Goal: Information Seeking & Learning: Check status

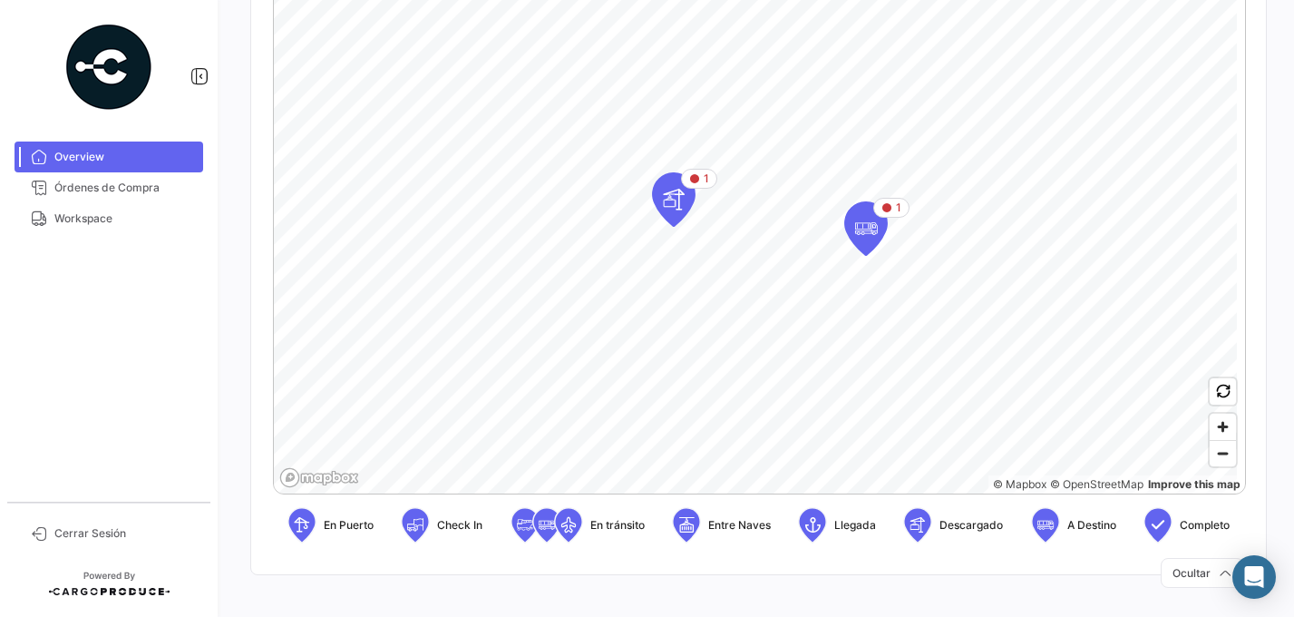
scroll to position [427, 0]
click at [910, 524] on icon at bounding box center [918, 524] width 18 height 38
click at [111, 74] on img at bounding box center [108, 67] width 91 height 91
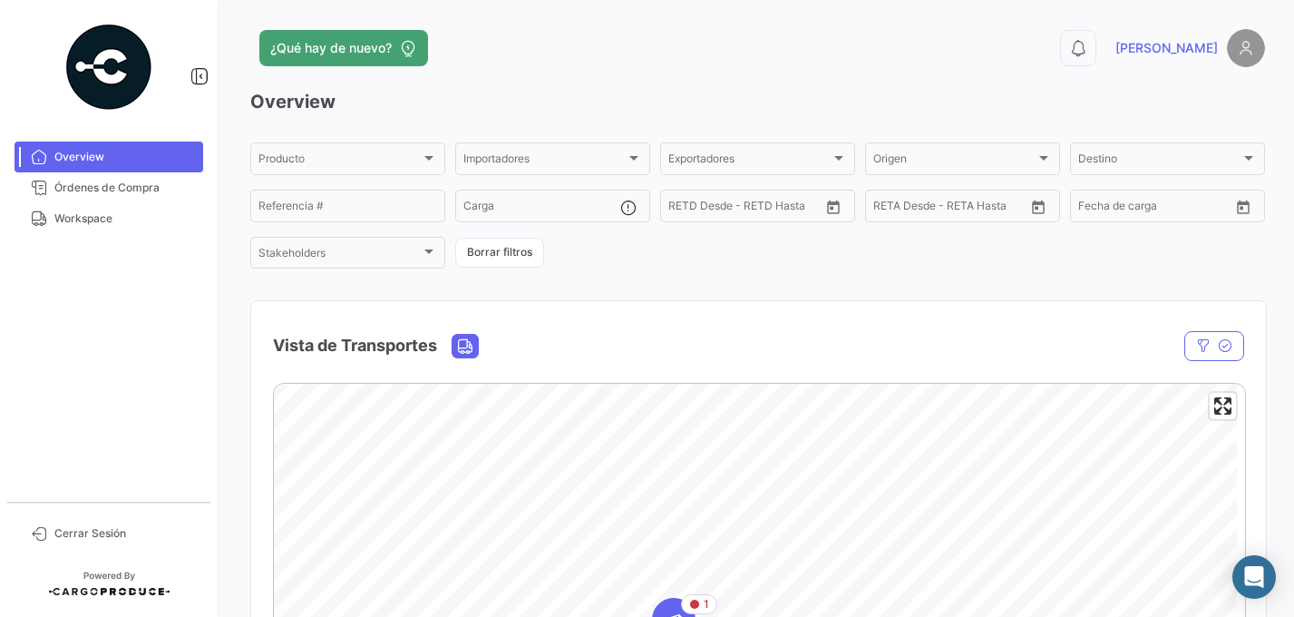
click at [1232, 51] on img at bounding box center [1246, 48] width 38 height 38
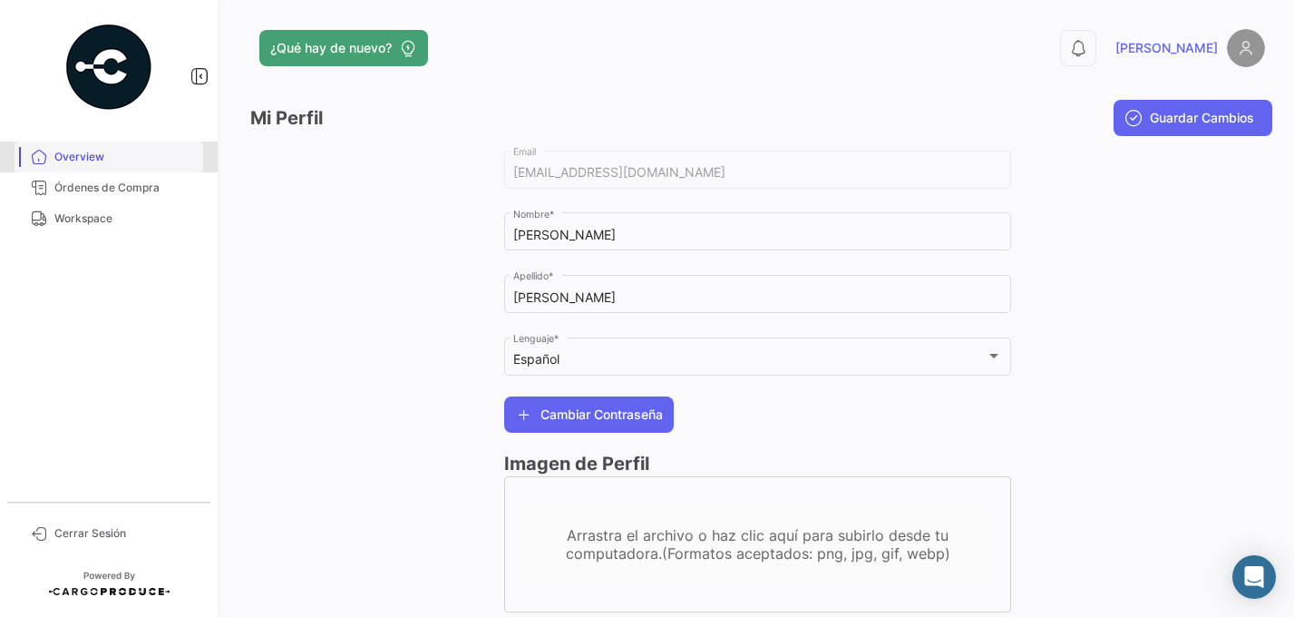
click at [73, 158] on span "Overview" at bounding box center [125, 157] width 142 height 16
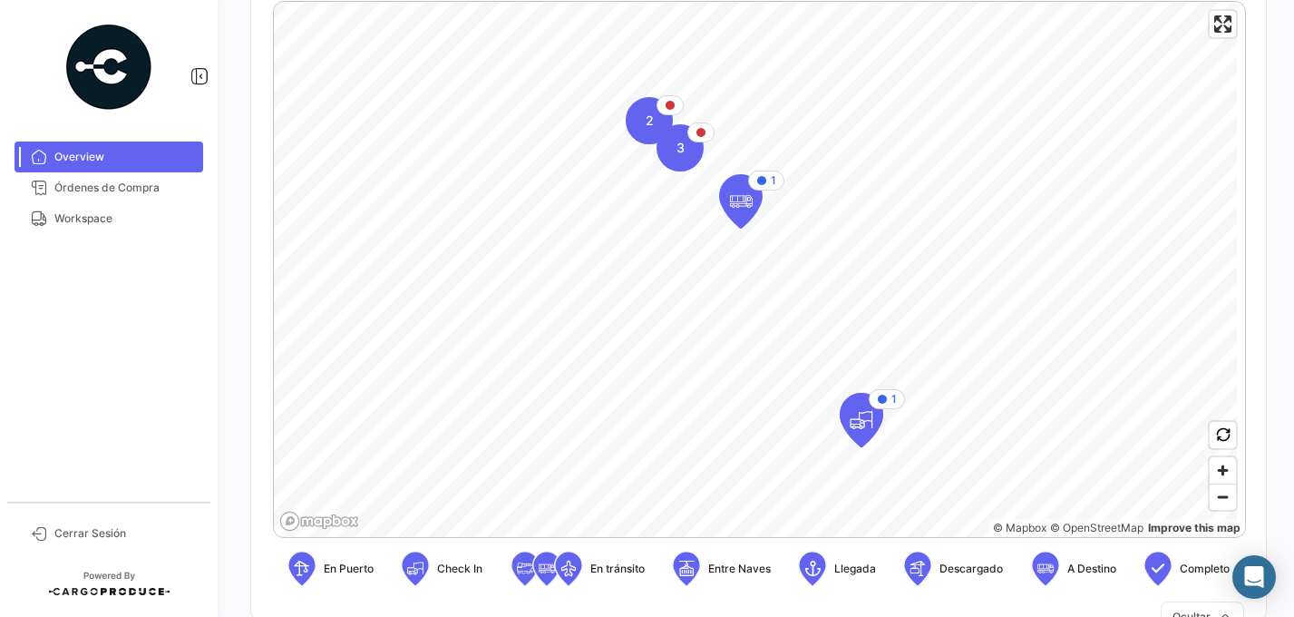
scroll to position [427, 0]
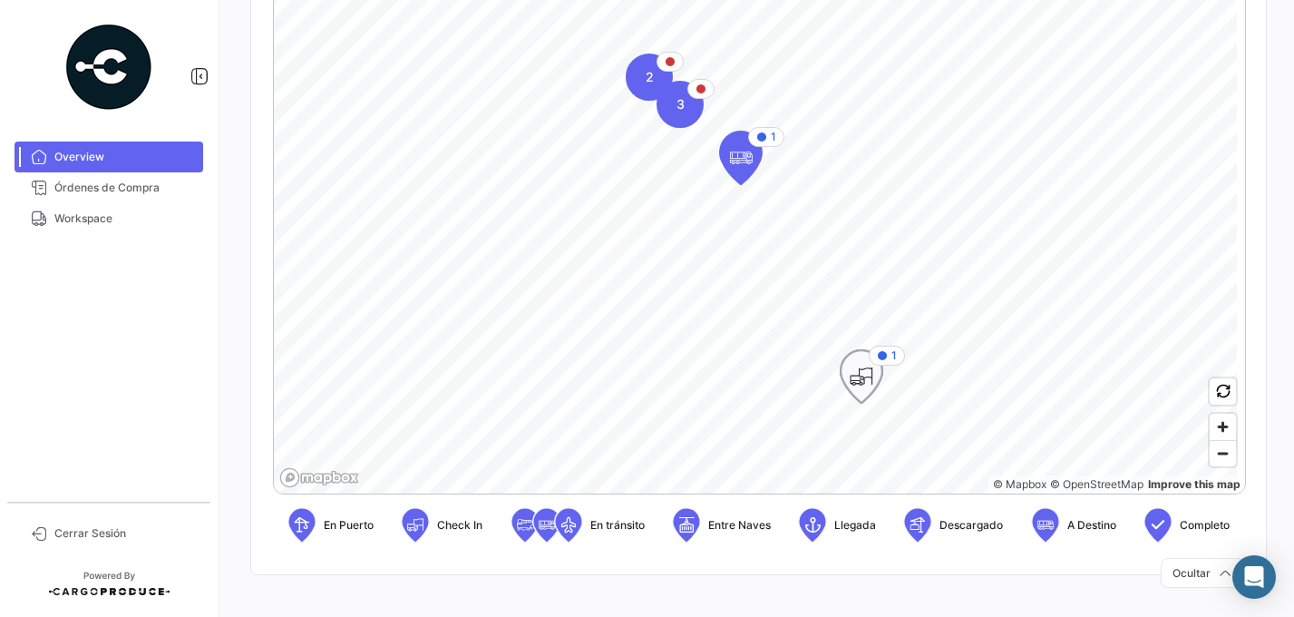
click at [861, 382] on icon "Map marker" at bounding box center [861, 376] width 25 height 38
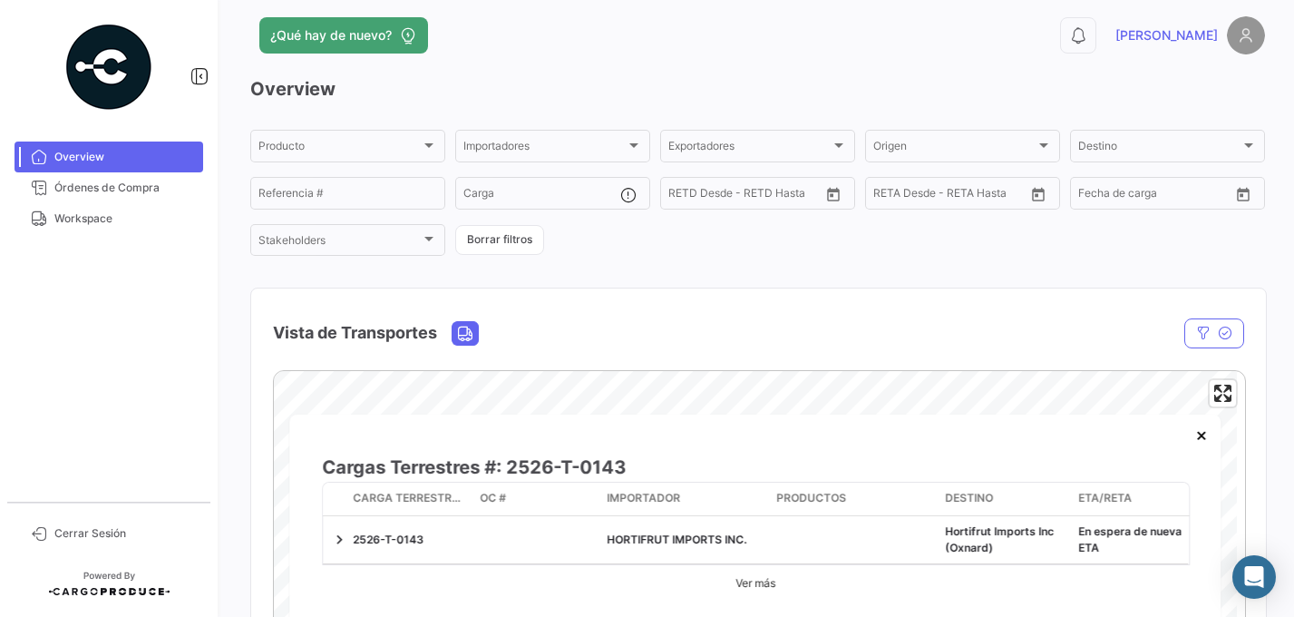
scroll to position [0, 0]
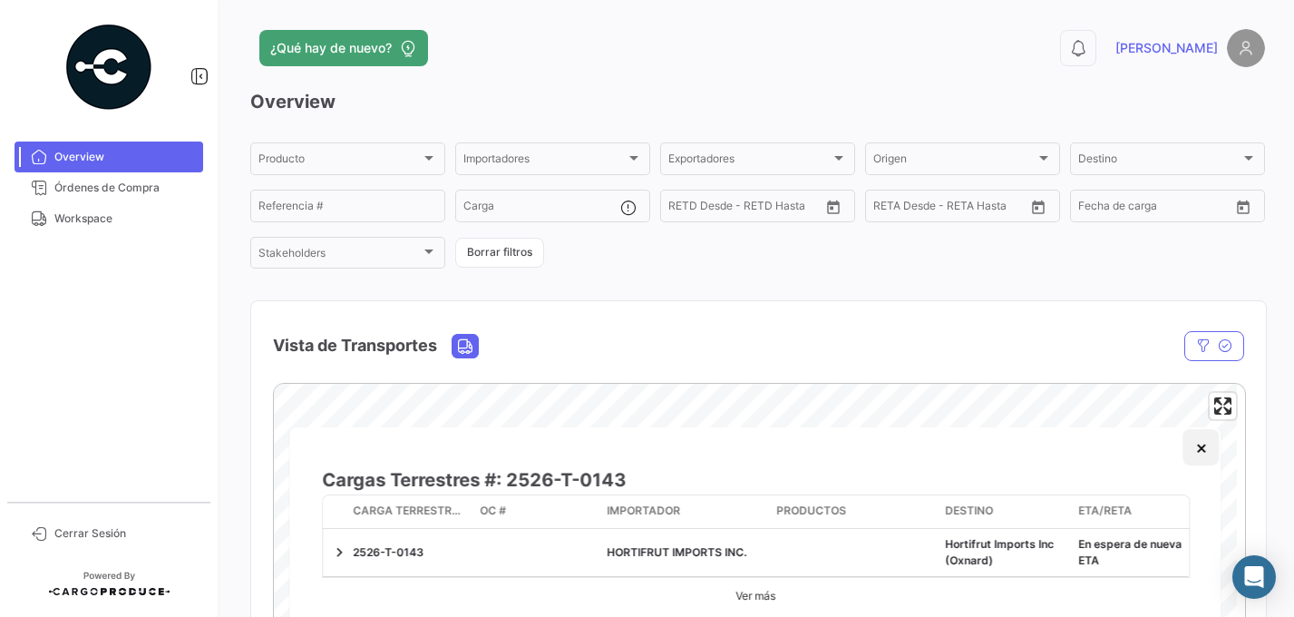
click at [1199, 452] on button "×" at bounding box center [1202, 447] width 36 height 36
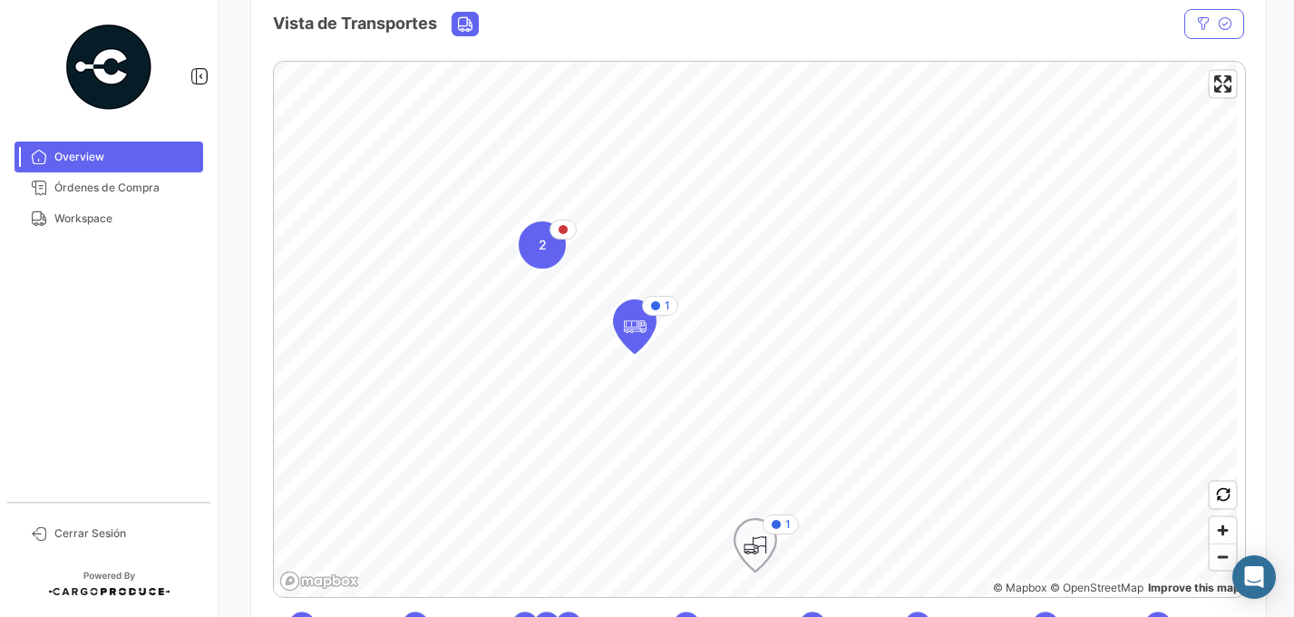
scroll to position [367, 0]
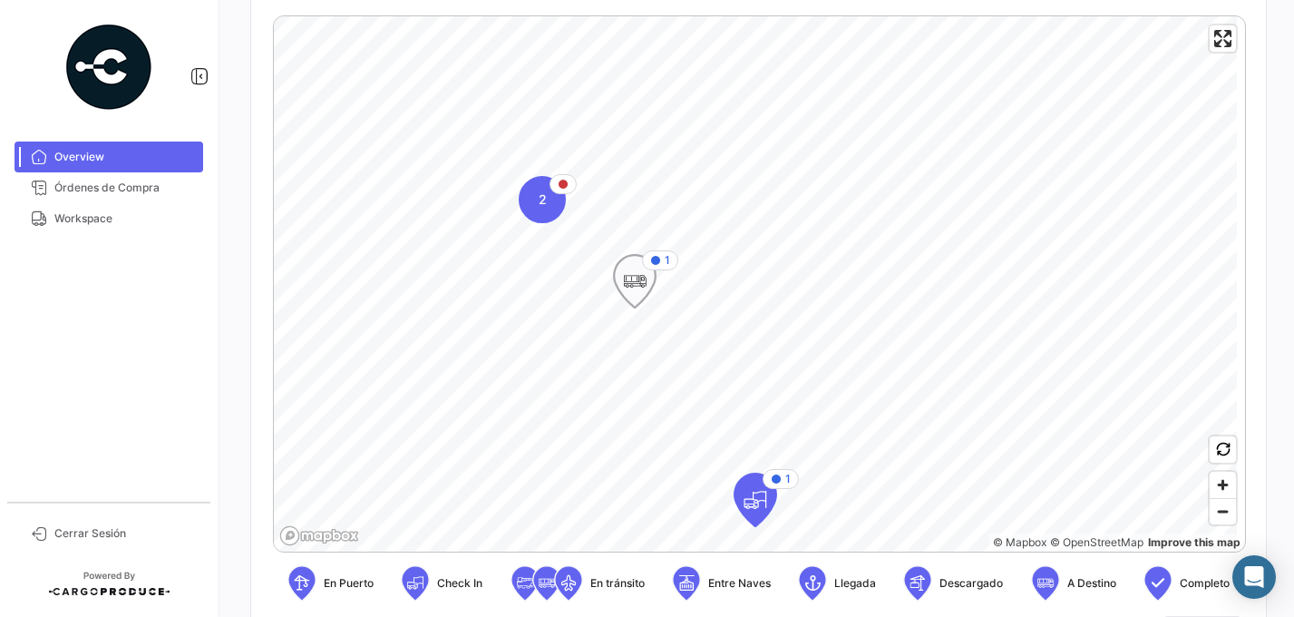
click at [633, 274] on icon "Map marker" at bounding box center [634, 281] width 25 height 38
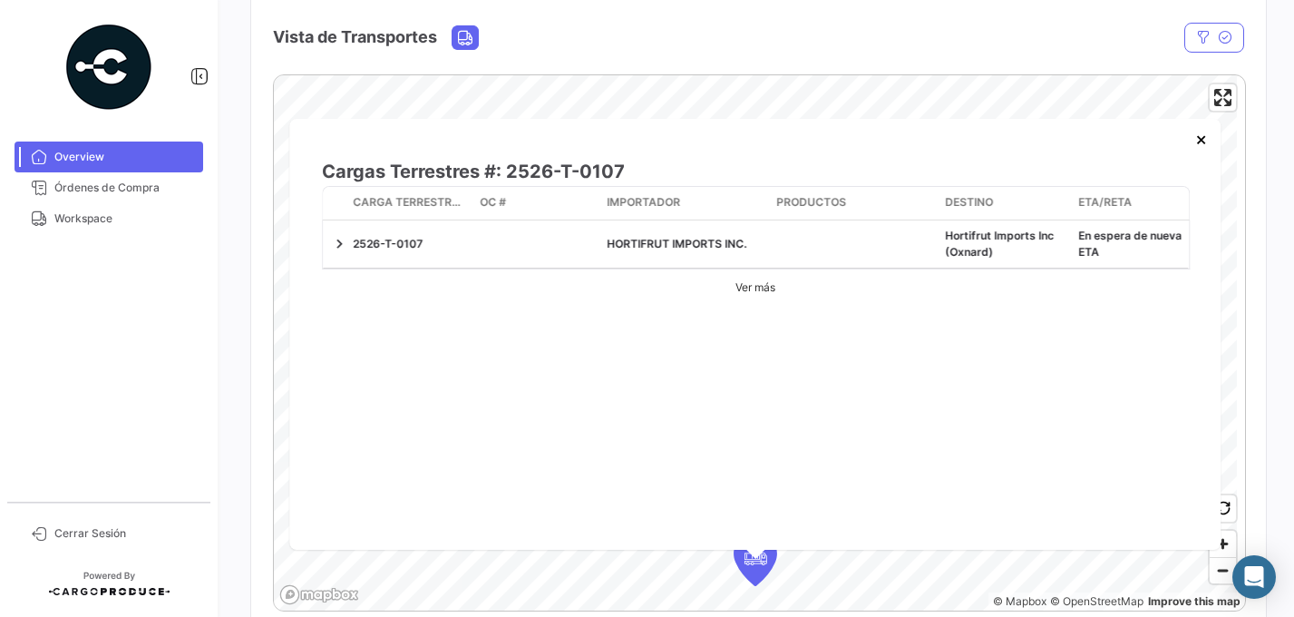
scroll to position [386, 0]
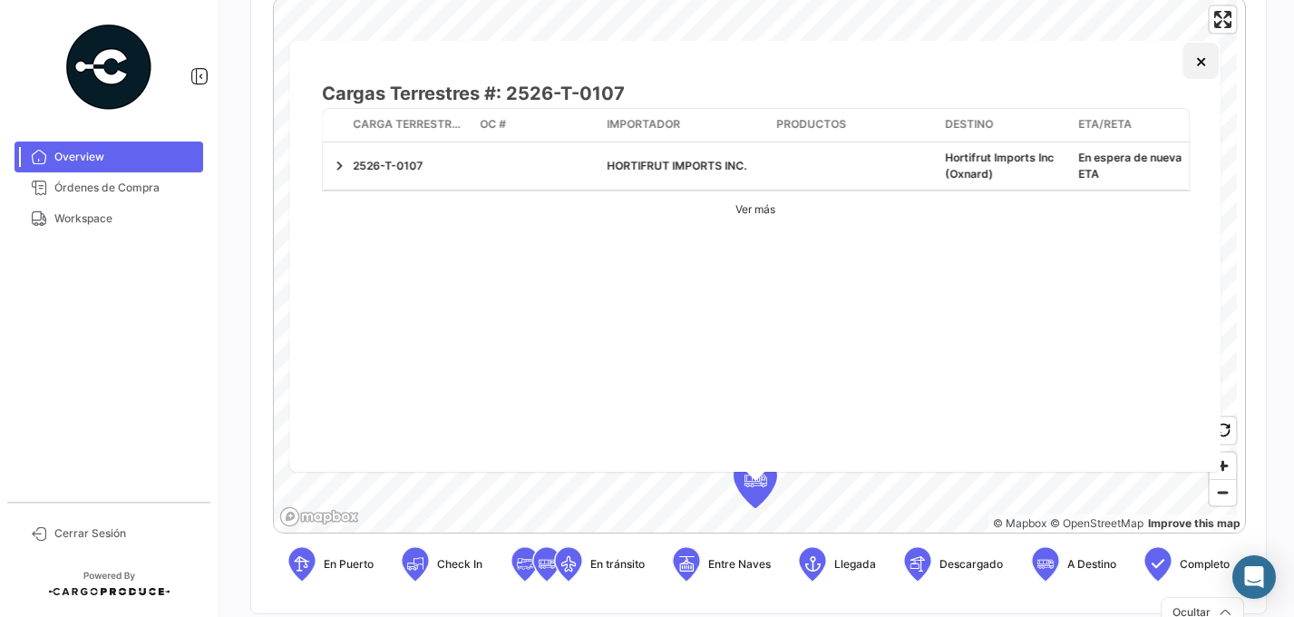
click at [1207, 63] on button "×" at bounding box center [1202, 61] width 36 height 36
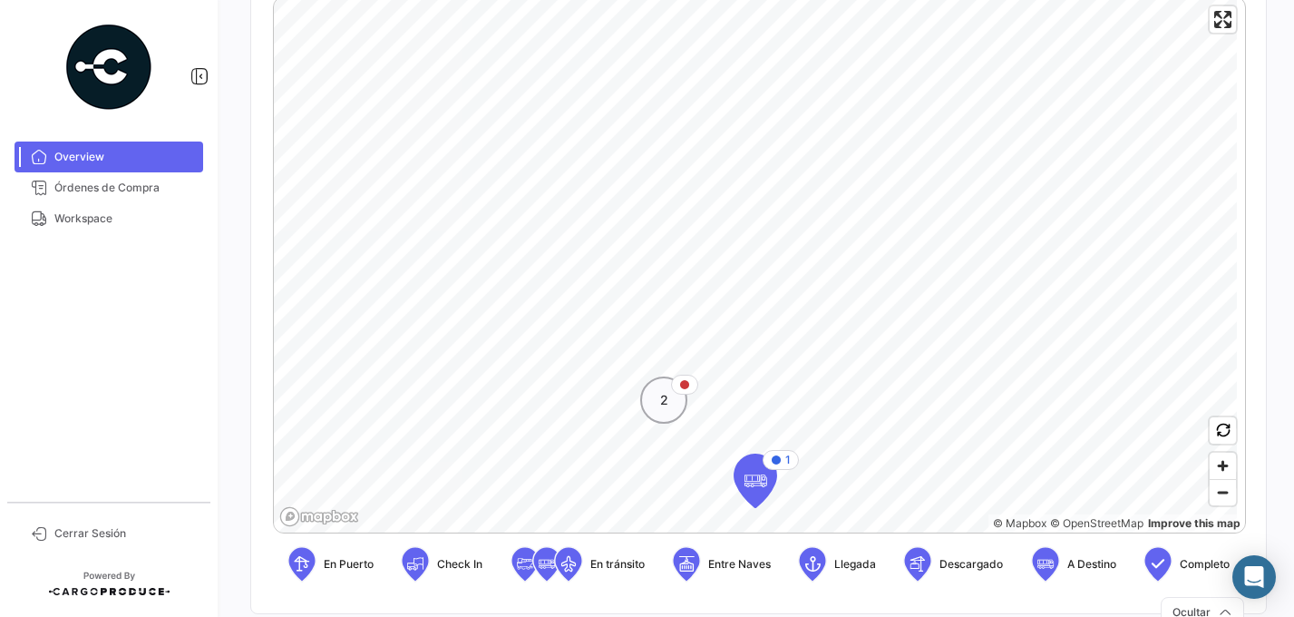
click at [660, 405] on span "2" at bounding box center [664, 400] width 8 height 18
click at [652, 236] on icon "Map marker" at bounding box center [650, 235] width 25 height 38
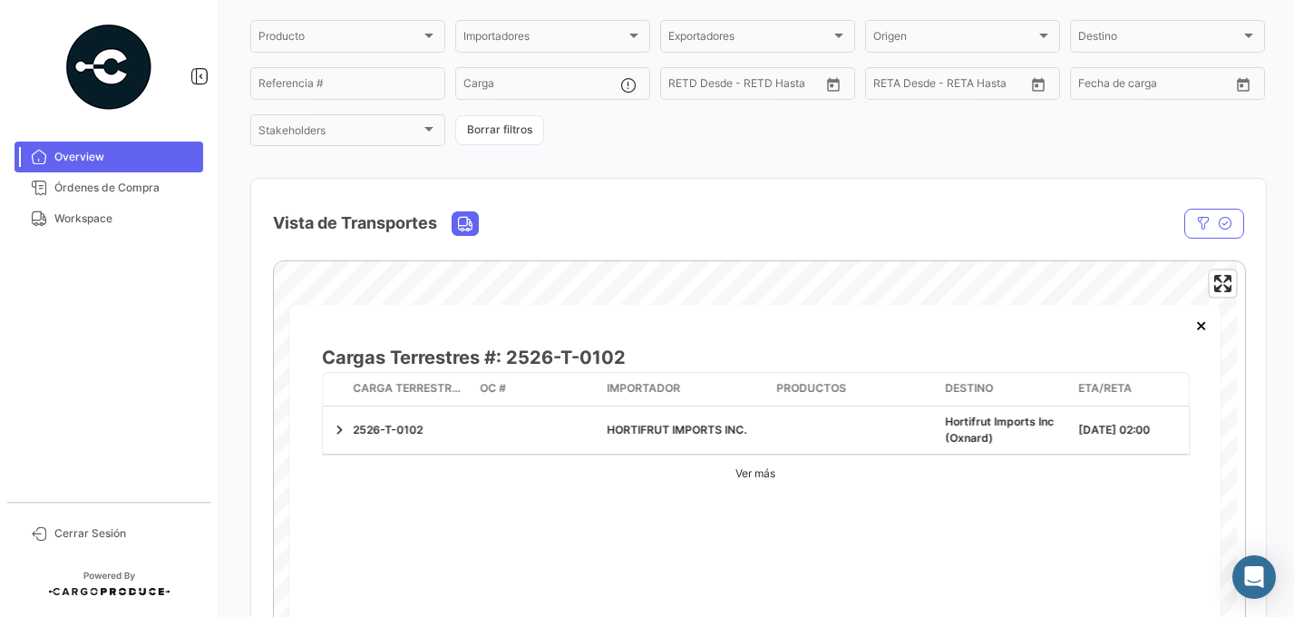
scroll to position [0, 0]
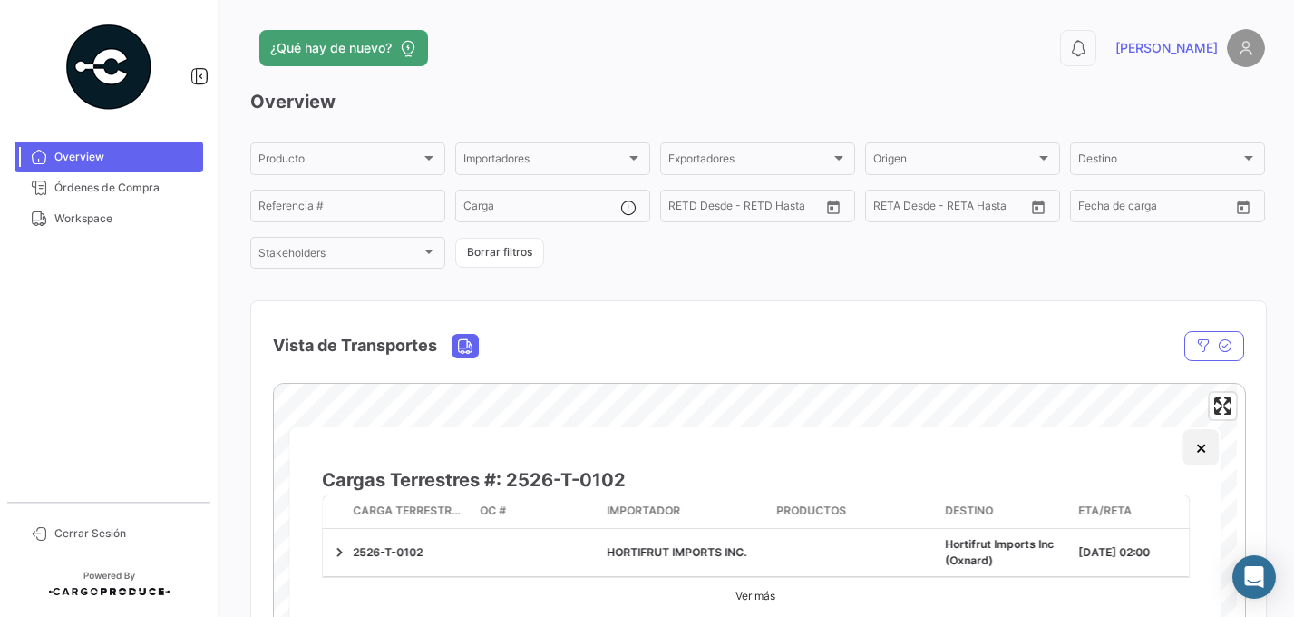
click at [1199, 449] on button "×" at bounding box center [1202, 447] width 36 height 36
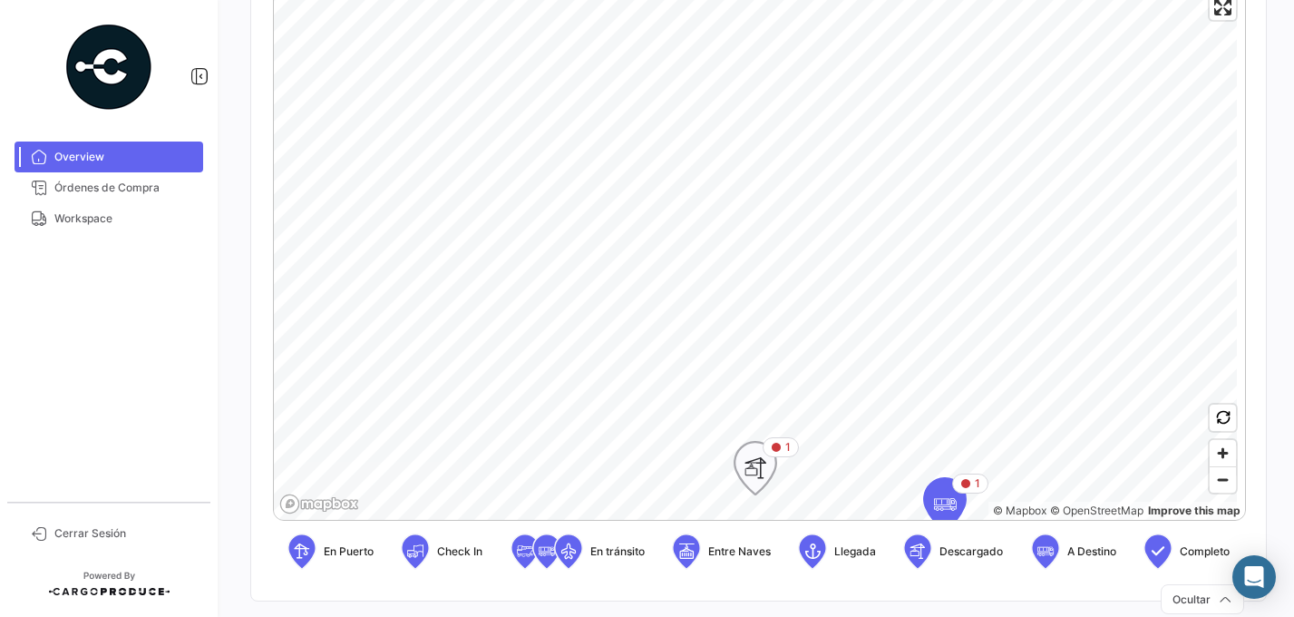
scroll to position [427, 0]
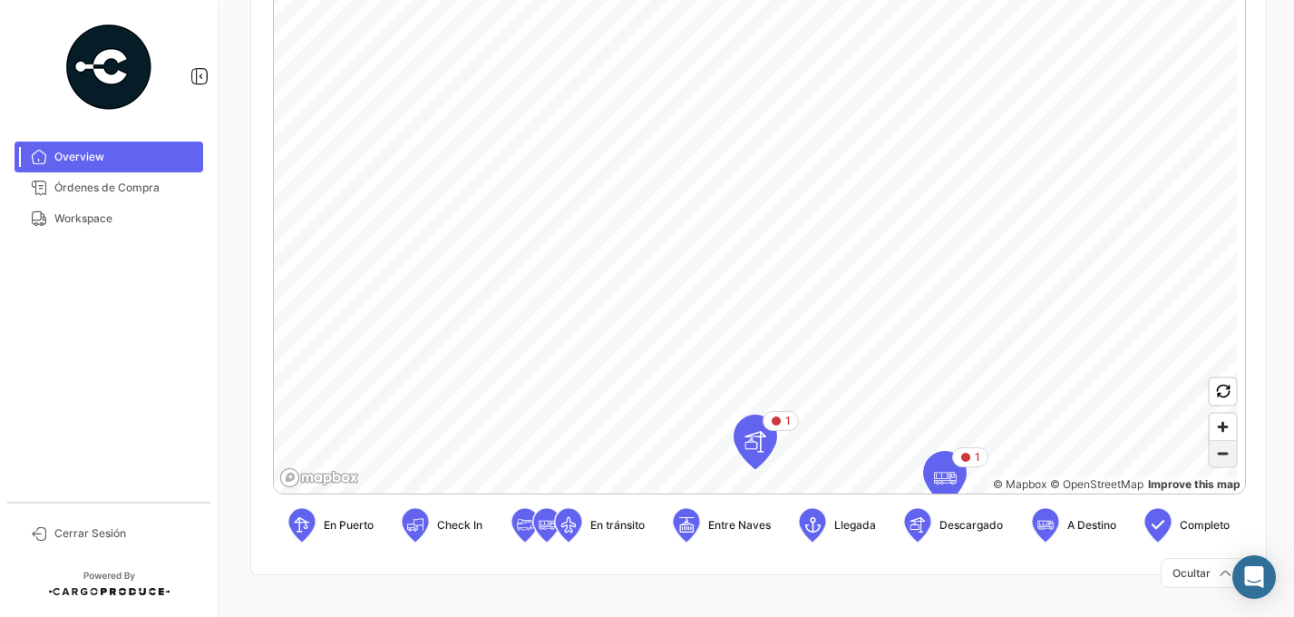
click at [1216, 452] on span "Zoom out" at bounding box center [1223, 453] width 26 height 25
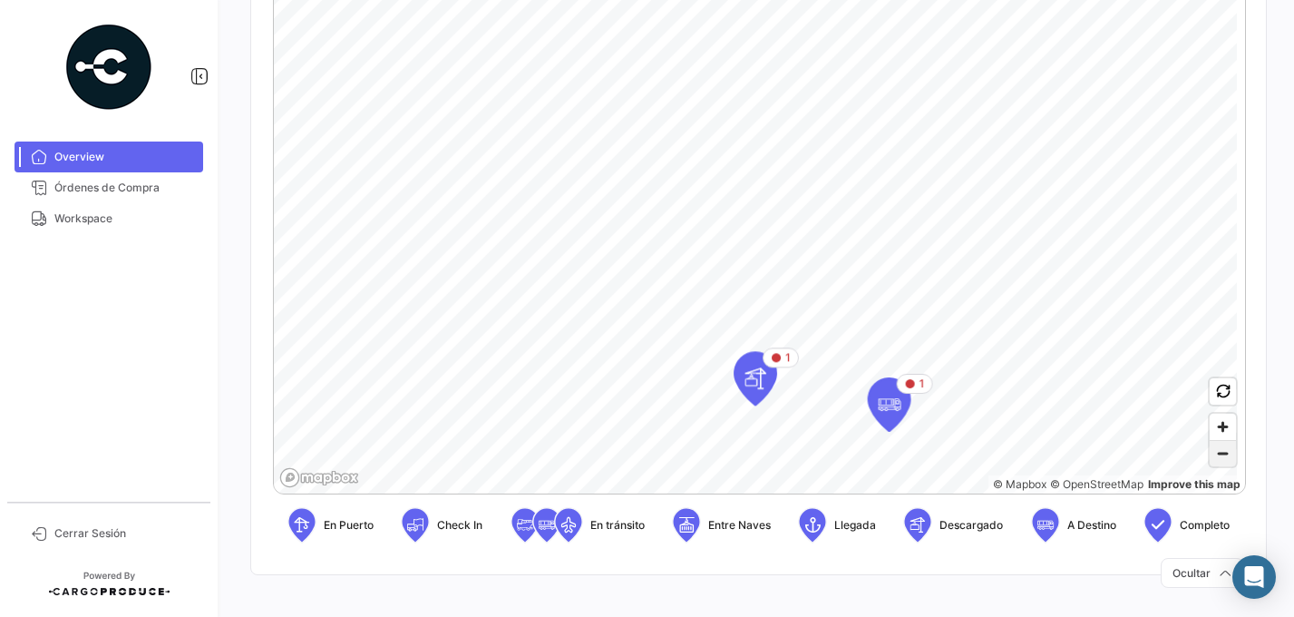
click at [1216, 452] on span "Zoom out" at bounding box center [1223, 453] width 26 height 25
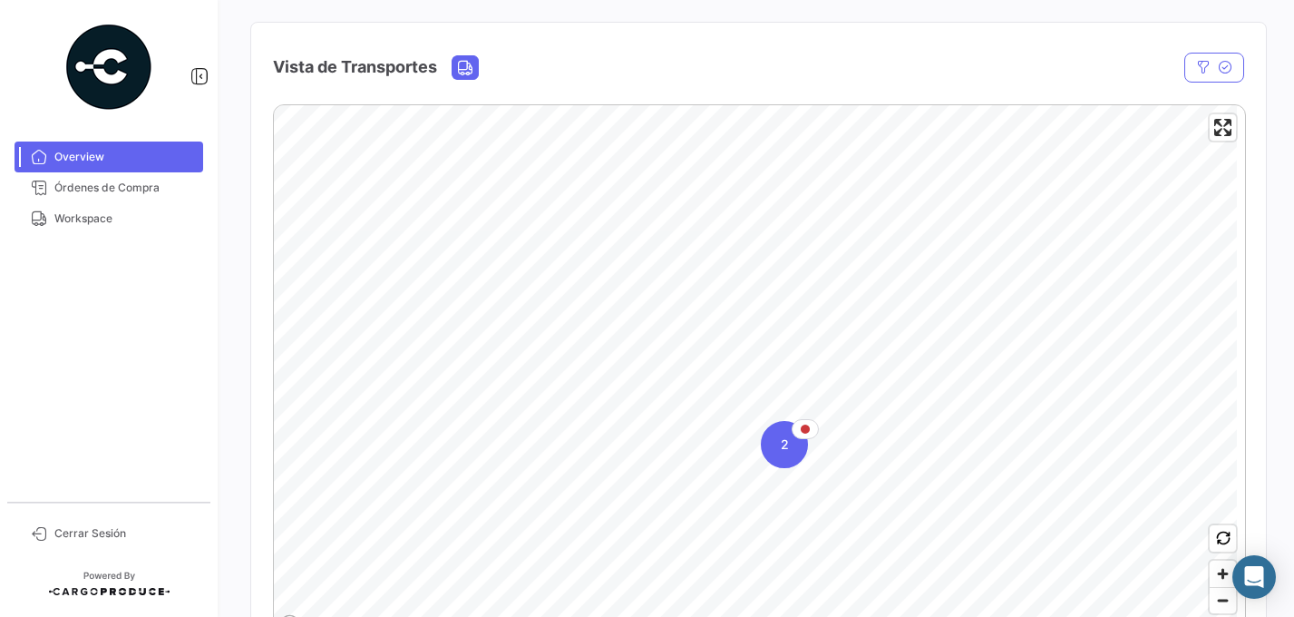
scroll to position [0, 0]
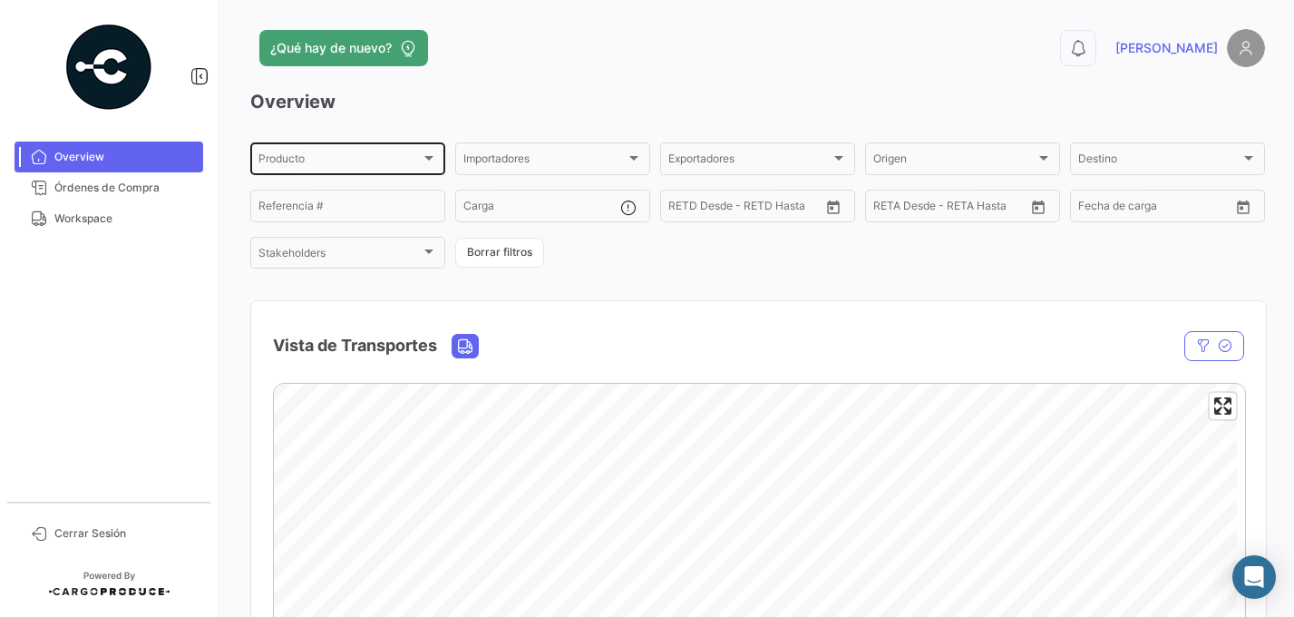
click at [429, 159] on div at bounding box center [429, 158] width 9 height 5
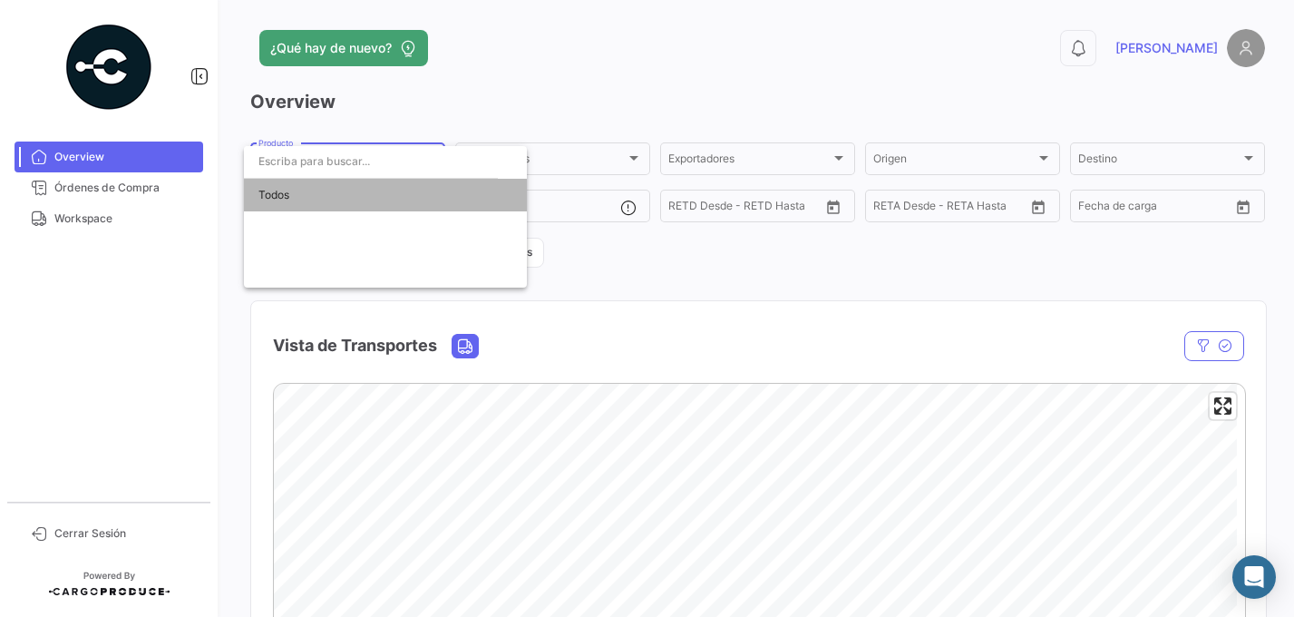
click at [267, 198] on span "Todos" at bounding box center [386, 195] width 254 height 33
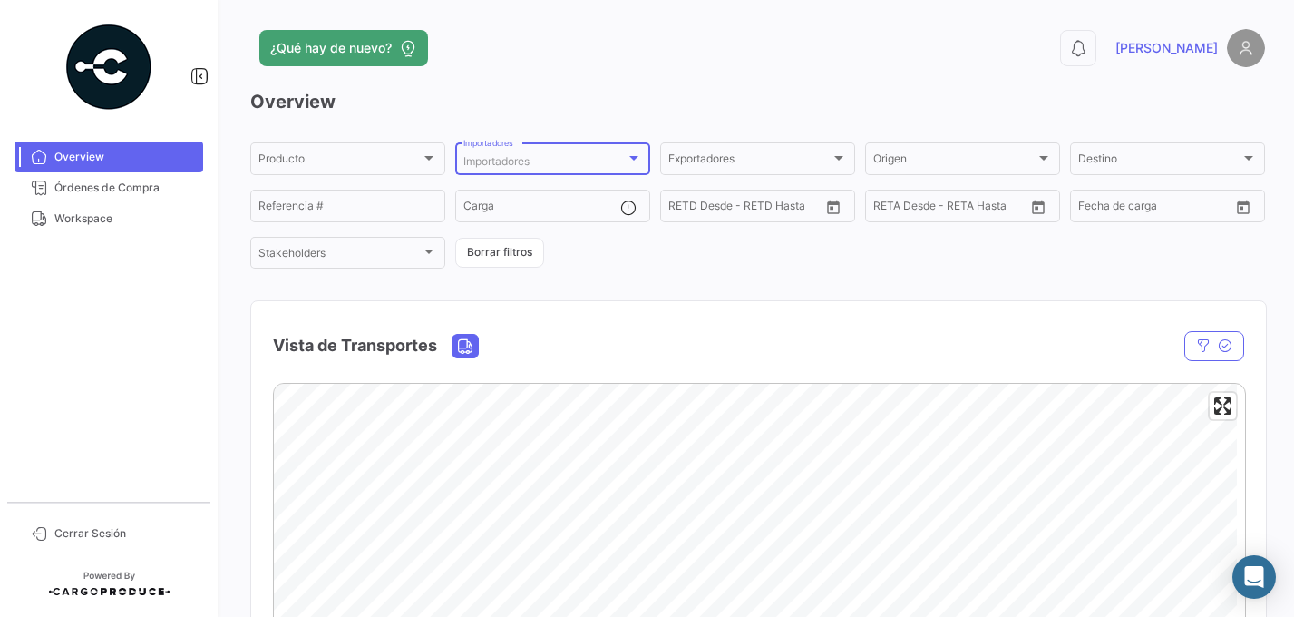
click at [630, 160] on div at bounding box center [634, 158] width 9 height 5
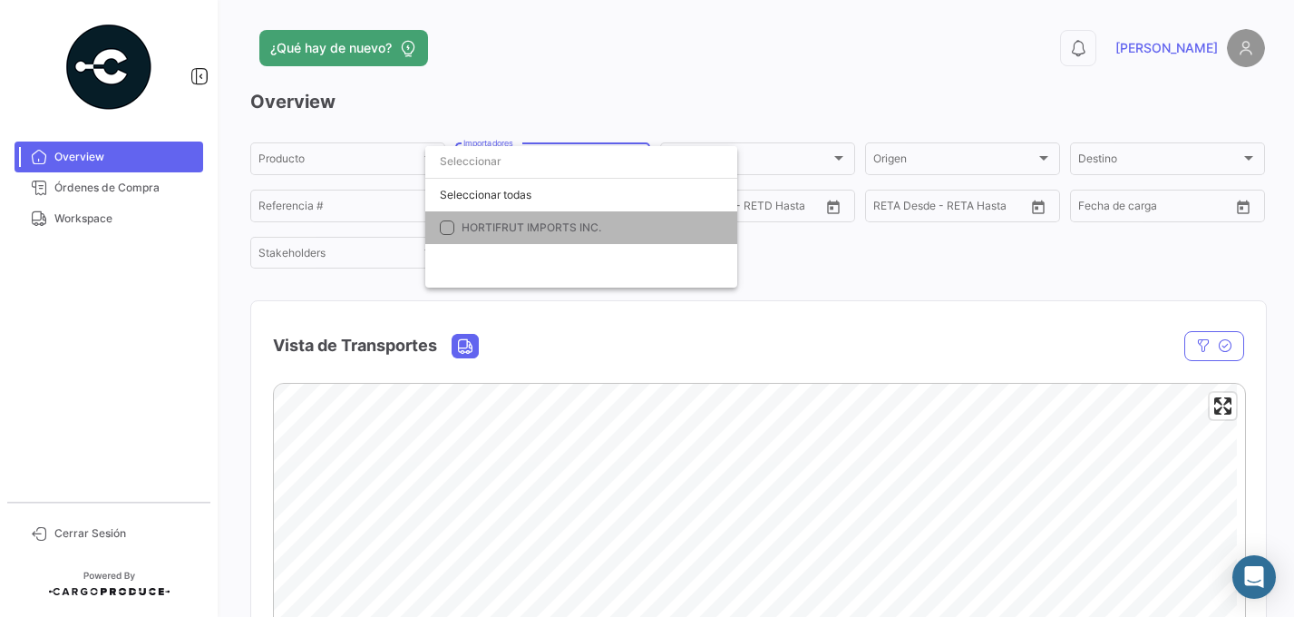
click at [448, 230] on mat-pseudo-checkbox at bounding box center [447, 227] width 15 height 15
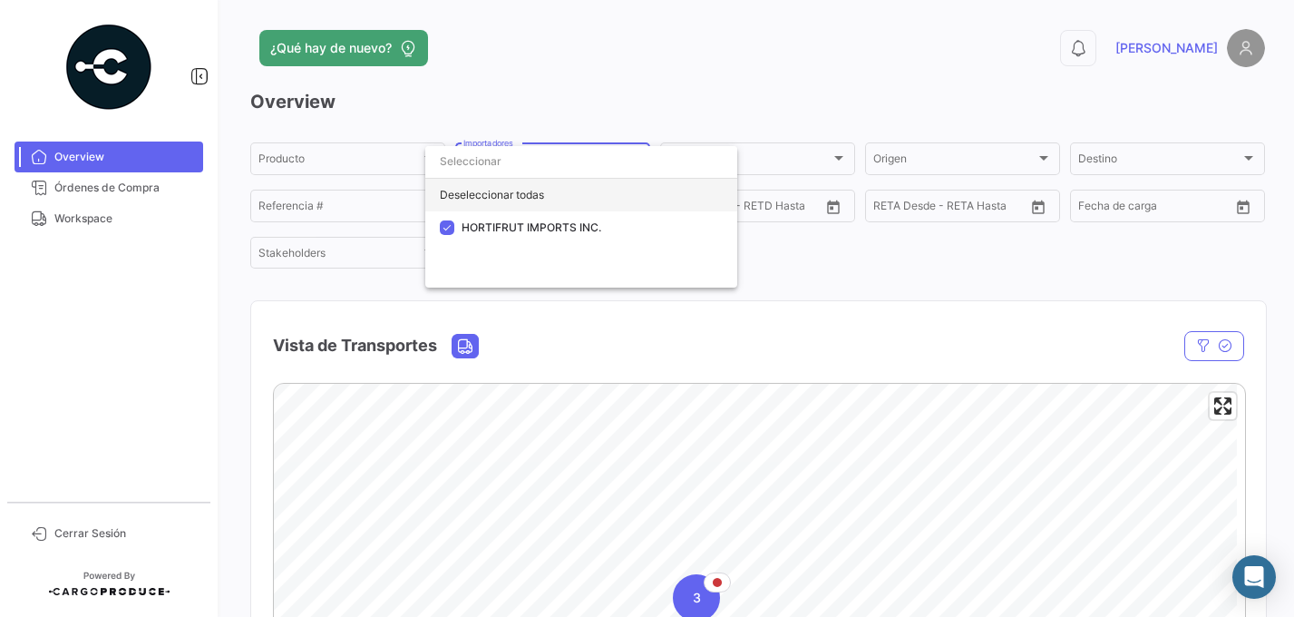
click at [490, 191] on div "Deseleccionar todas" at bounding box center [581, 195] width 312 height 33
click at [460, 197] on div "Seleccionar todas" at bounding box center [581, 195] width 312 height 33
click at [875, 334] on div at bounding box center [647, 308] width 1294 height 617
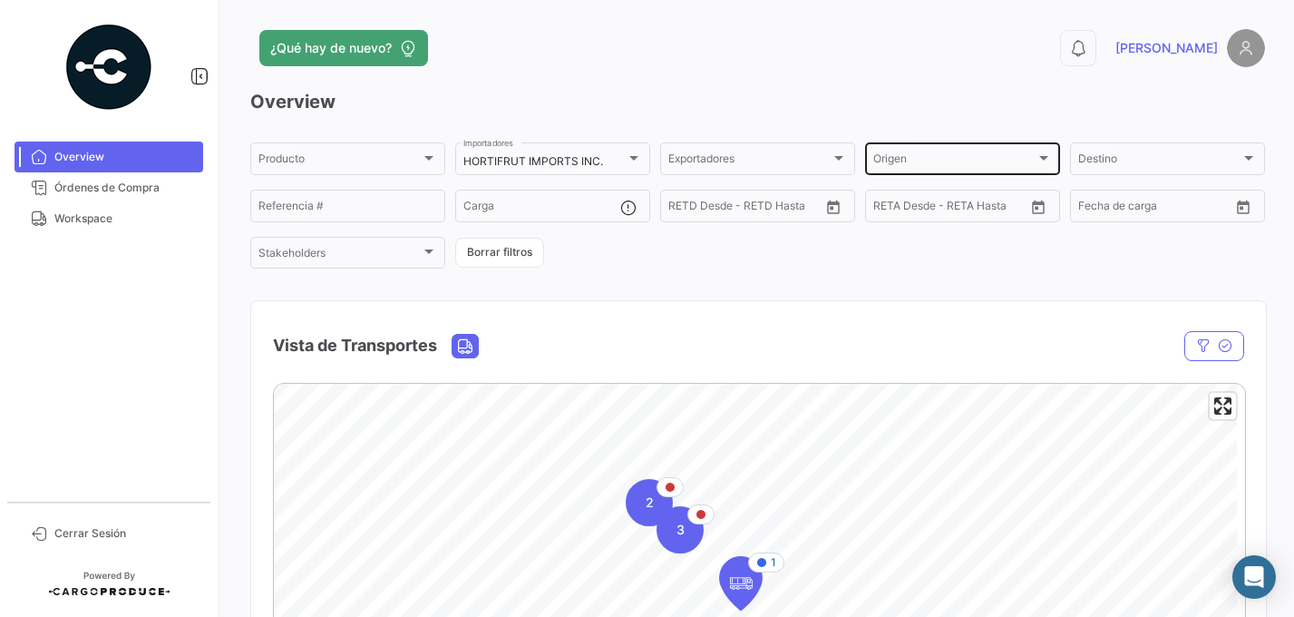
click at [1046, 160] on div "Origen Origen" at bounding box center [962, 157] width 195 height 35
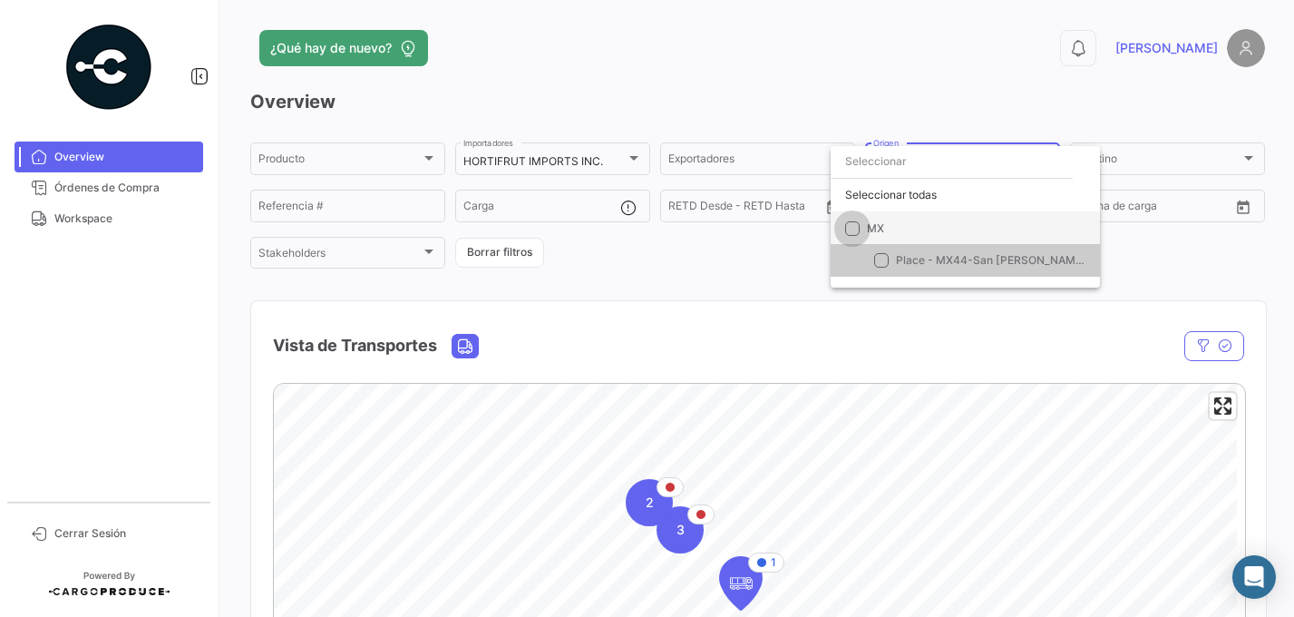
click at [853, 226] on span at bounding box center [852, 227] width 15 height 15
click at [853, 235] on input "MX" at bounding box center [852, 235] width 1 height 1
checkbox input "true"
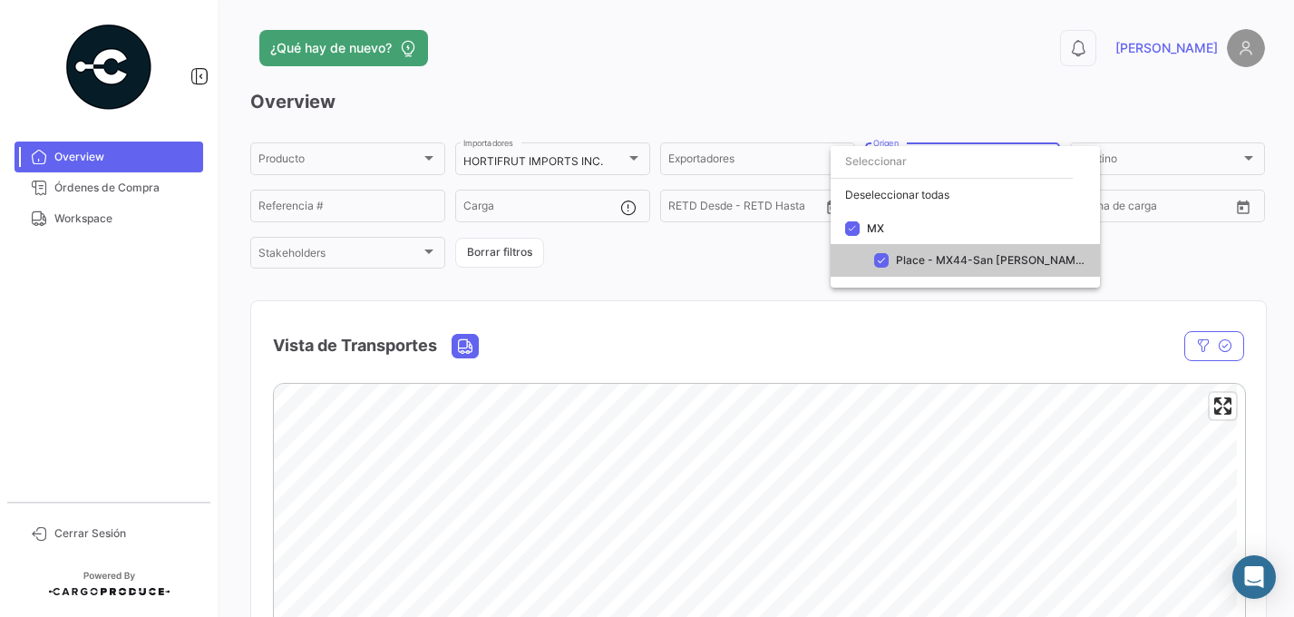
click at [1070, 74] on div at bounding box center [647, 308] width 1294 height 617
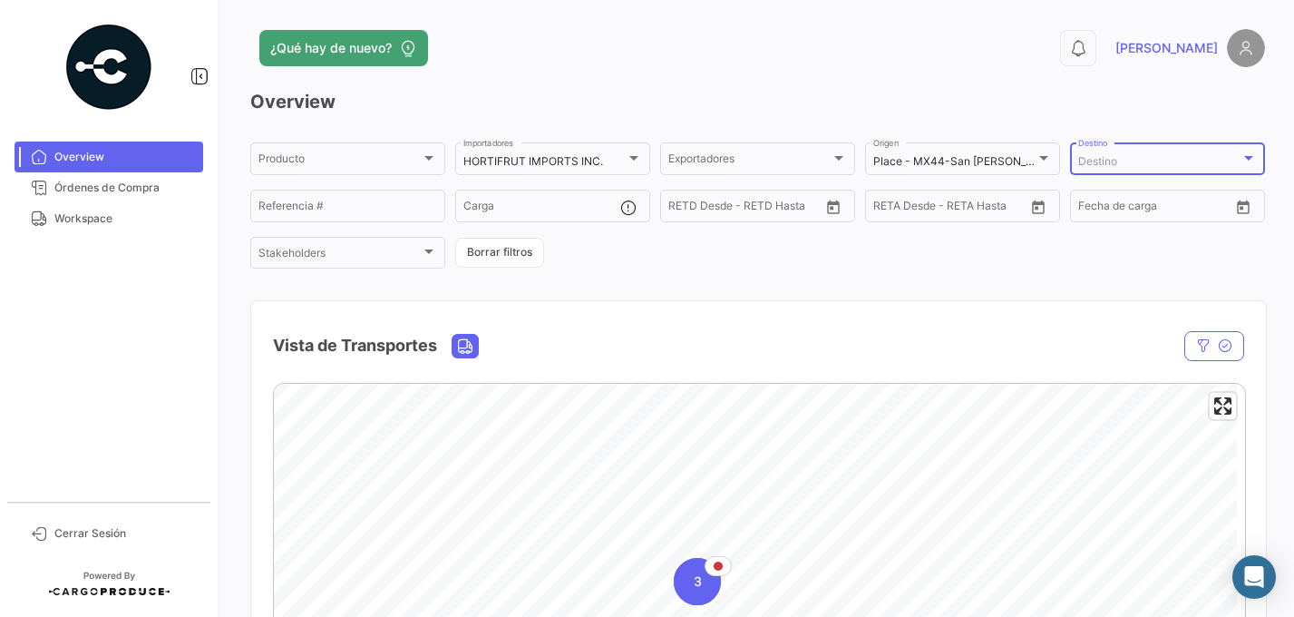
click at [1131, 162] on div "Destino" at bounding box center [1160, 161] width 162 height 13
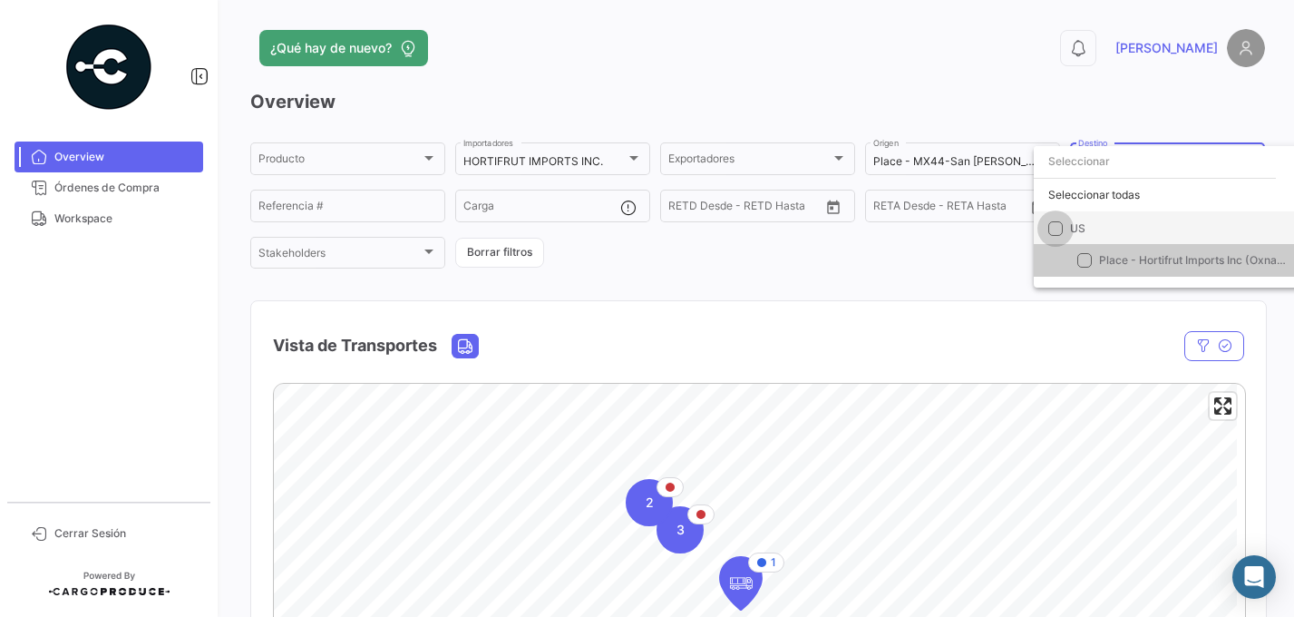
click at [1057, 225] on span at bounding box center [1056, 227] width 15 height 15
click at [1056, 235] on input "US" at bounding box center [1055, 235] width 1 height 1
checkbox input "true"
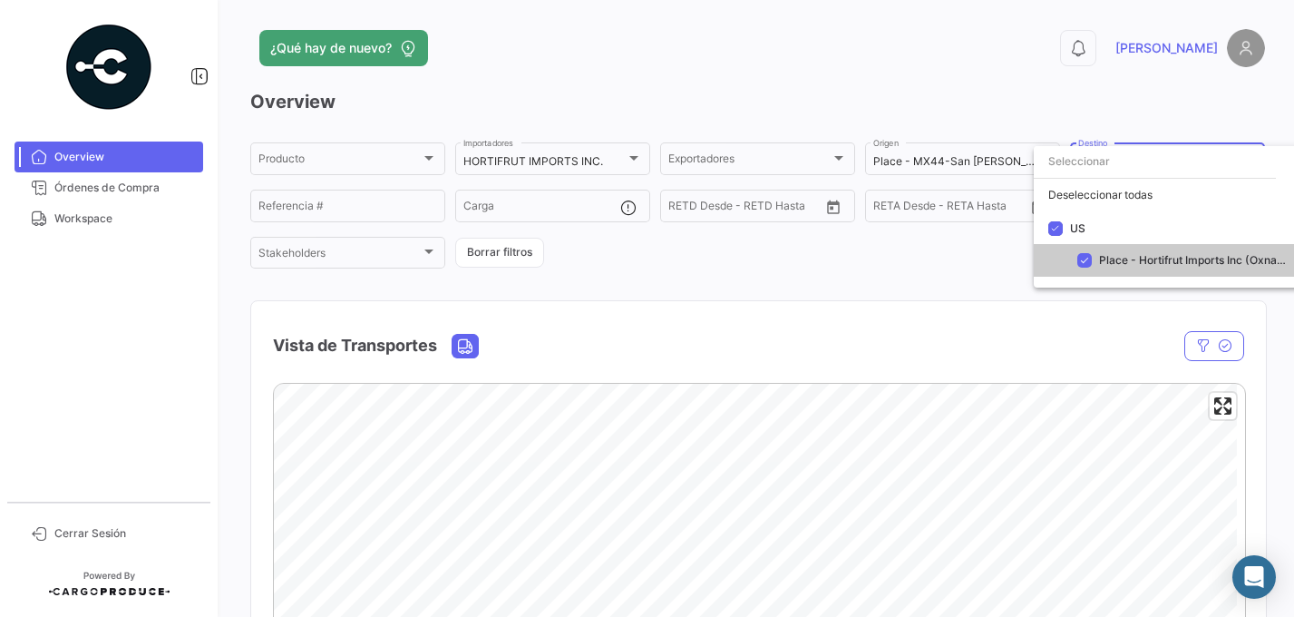
click at [876, 261] on div at bounding box center [647, 308] width 1294 height 617
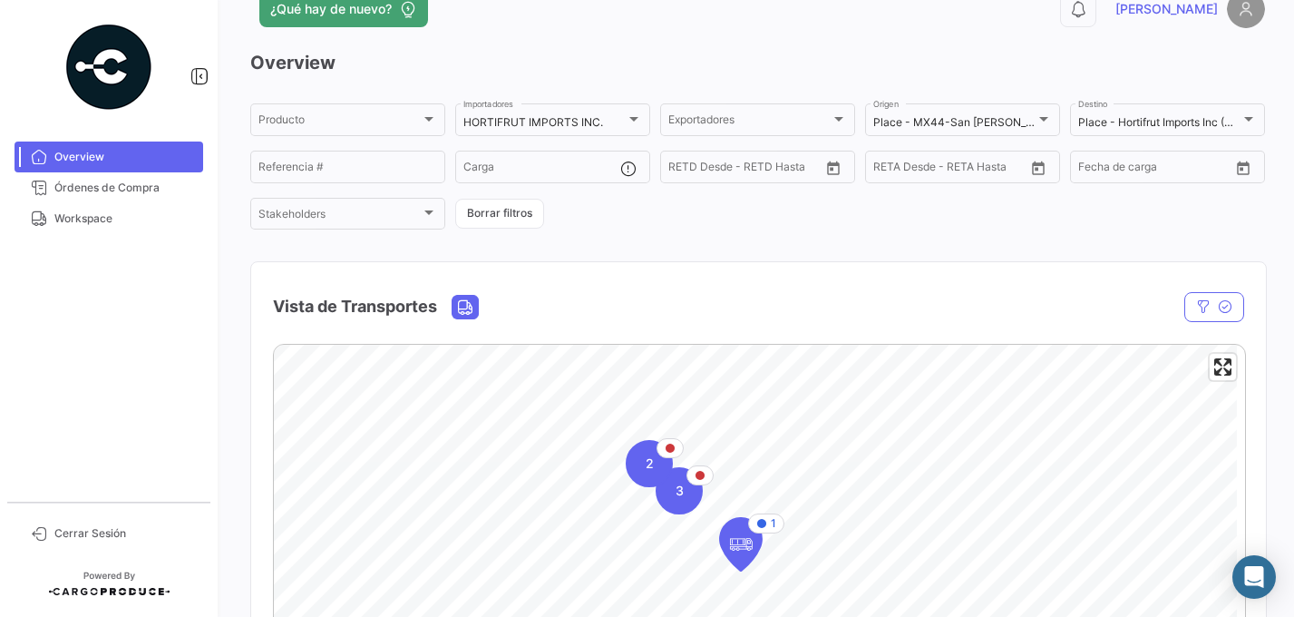
scroll to position [28, 0]
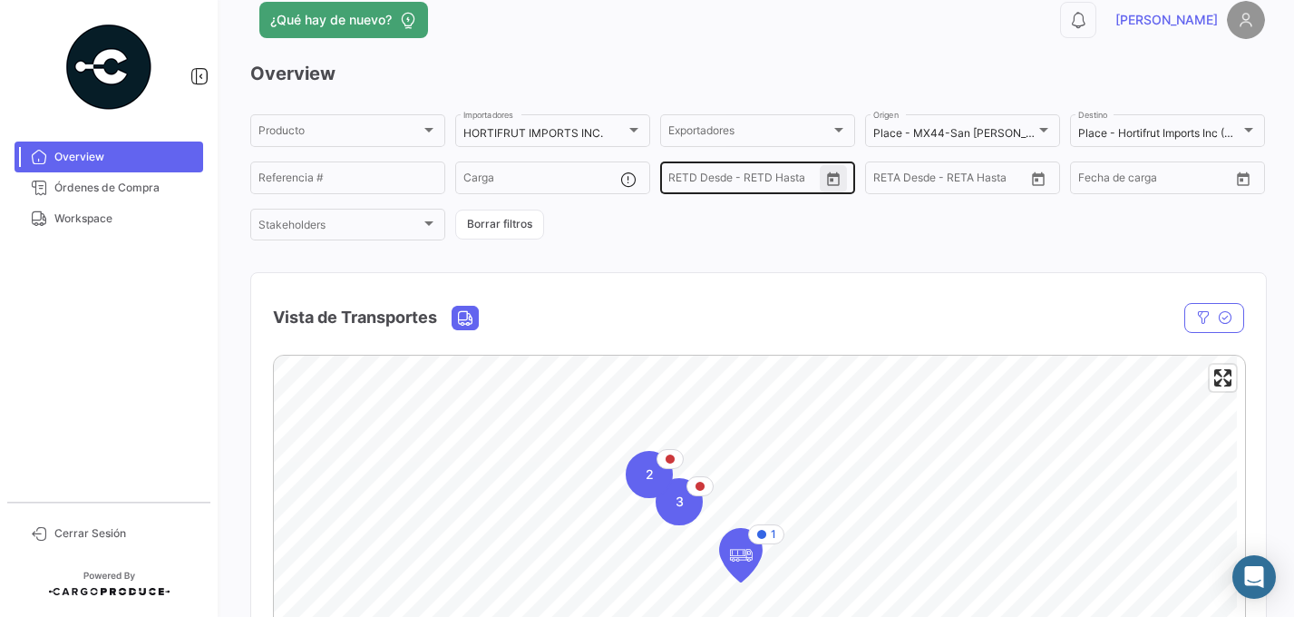
click at [828, 179] on icon "Open calendar" at bounding box center [833, 179] width 16 height 16
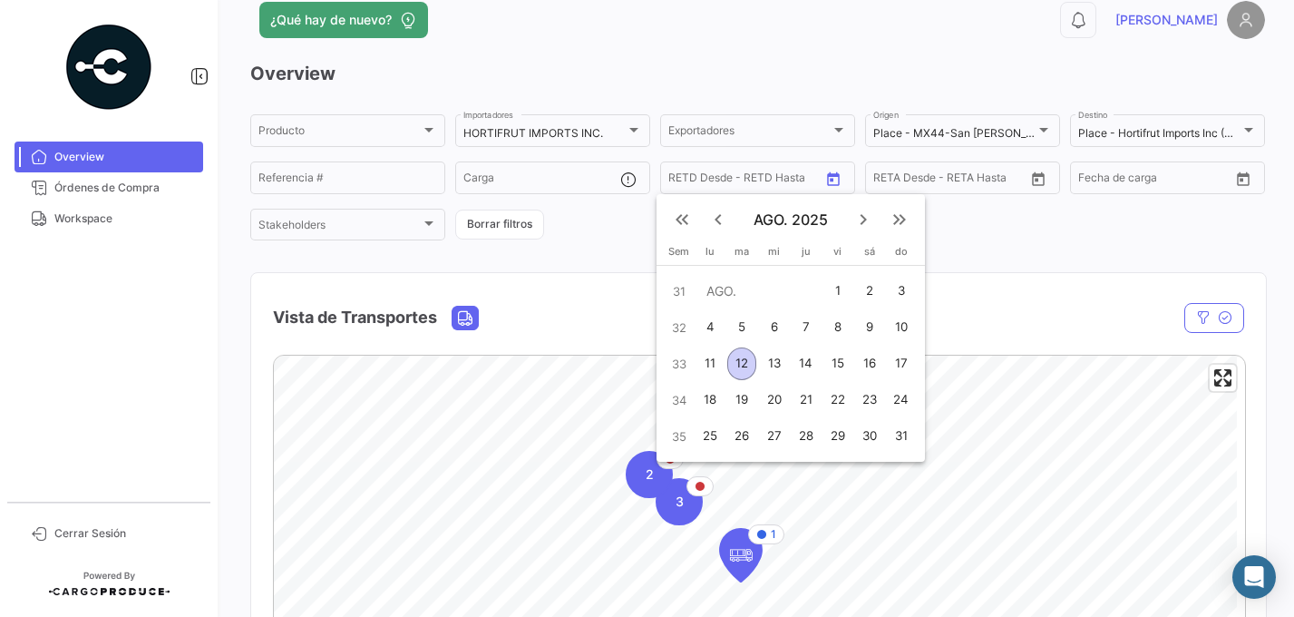
click at [840, 294] on div "1" at bounding box center [838, 291] width 28 height 33
type input "[DATE]"
click at [744, 364] on div "12" at bounding box center [742, 363] width 29 height 33
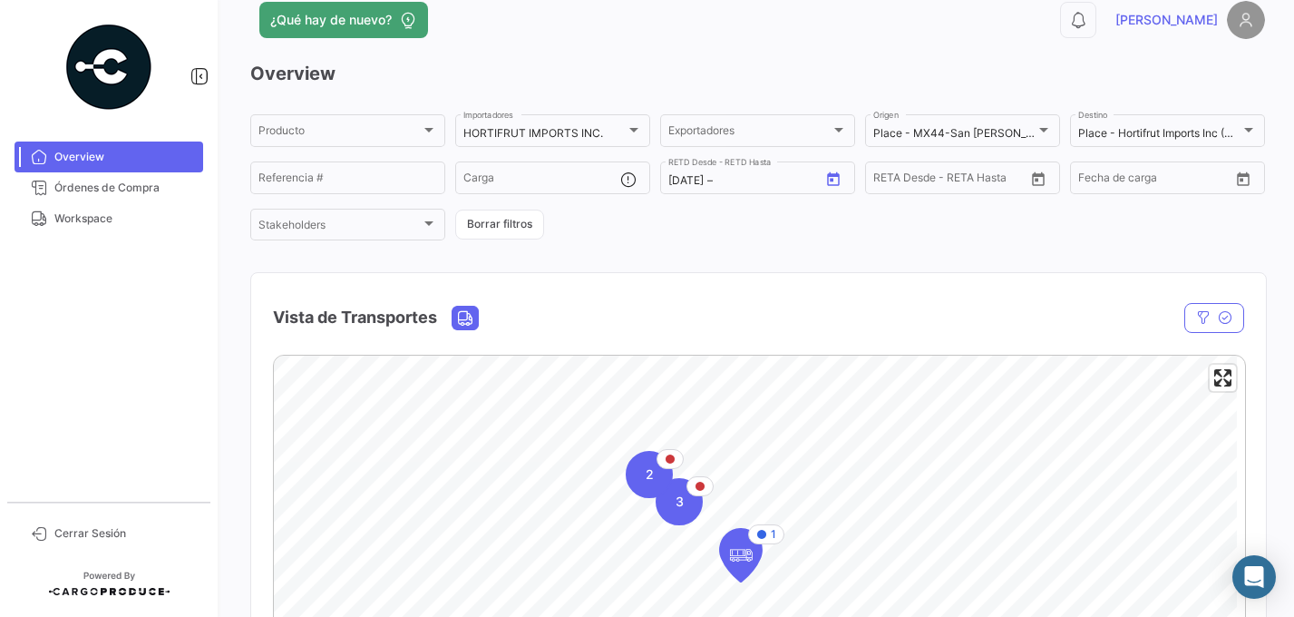
type input "[DATE]"
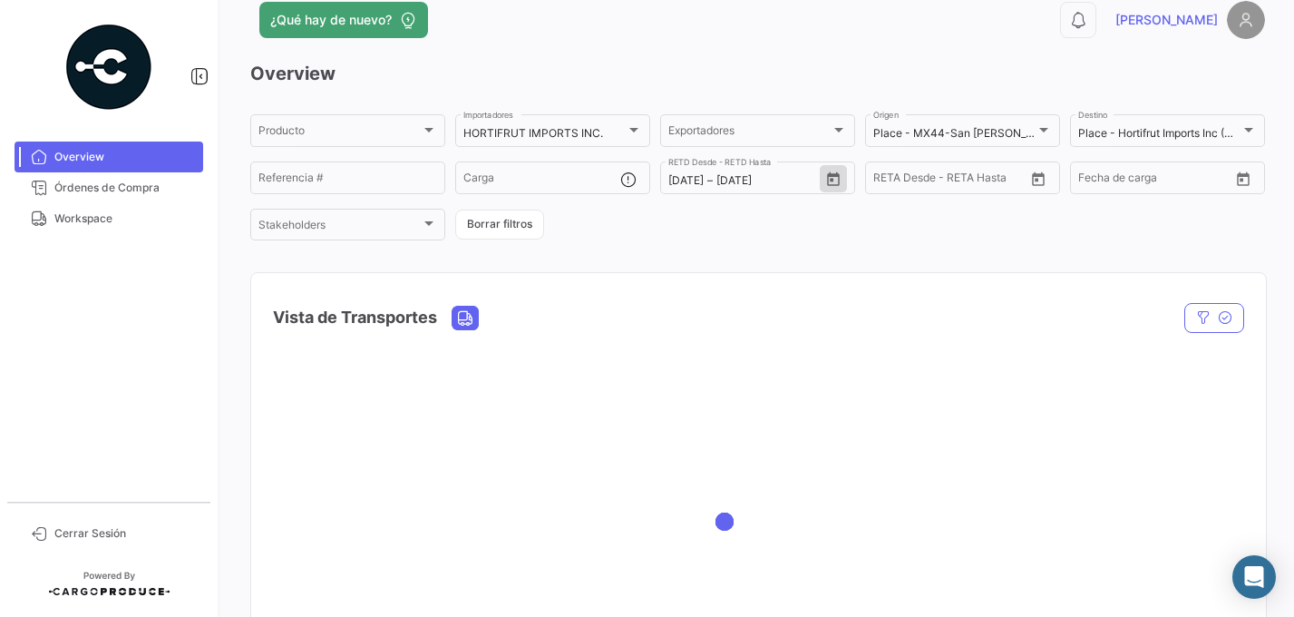
scroll to position [0, 0]
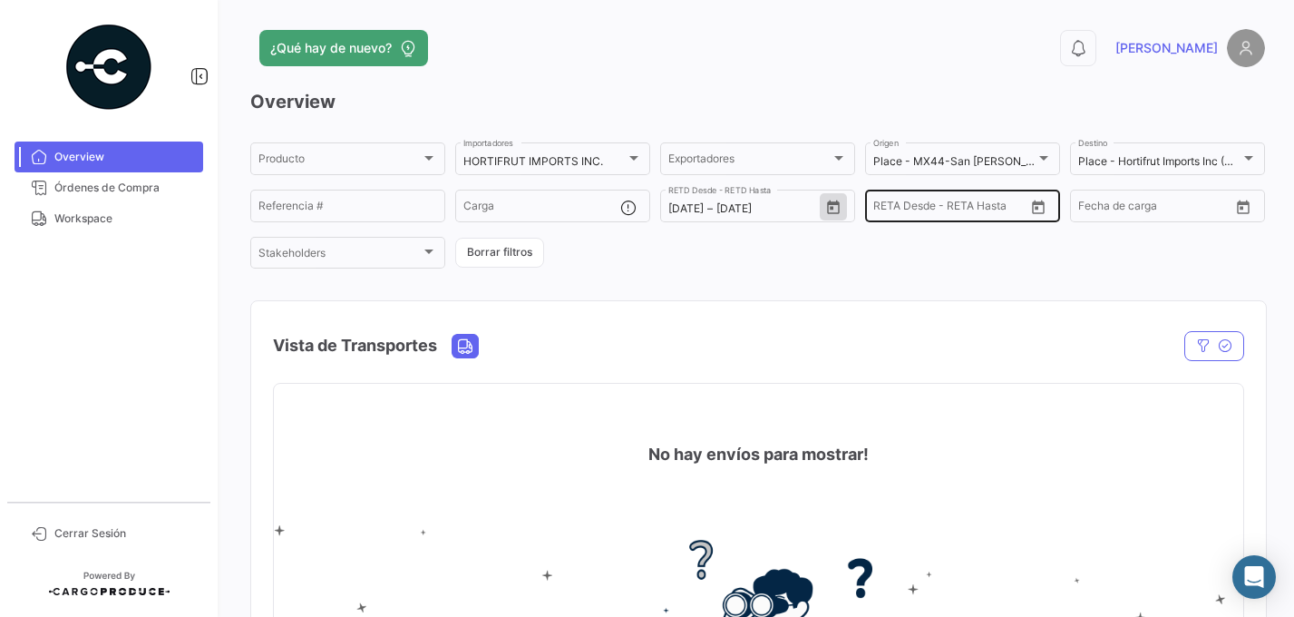
click at [1037, 205] on icon "Open calendar" at bounding box center [1038, 208] width 16 height 16
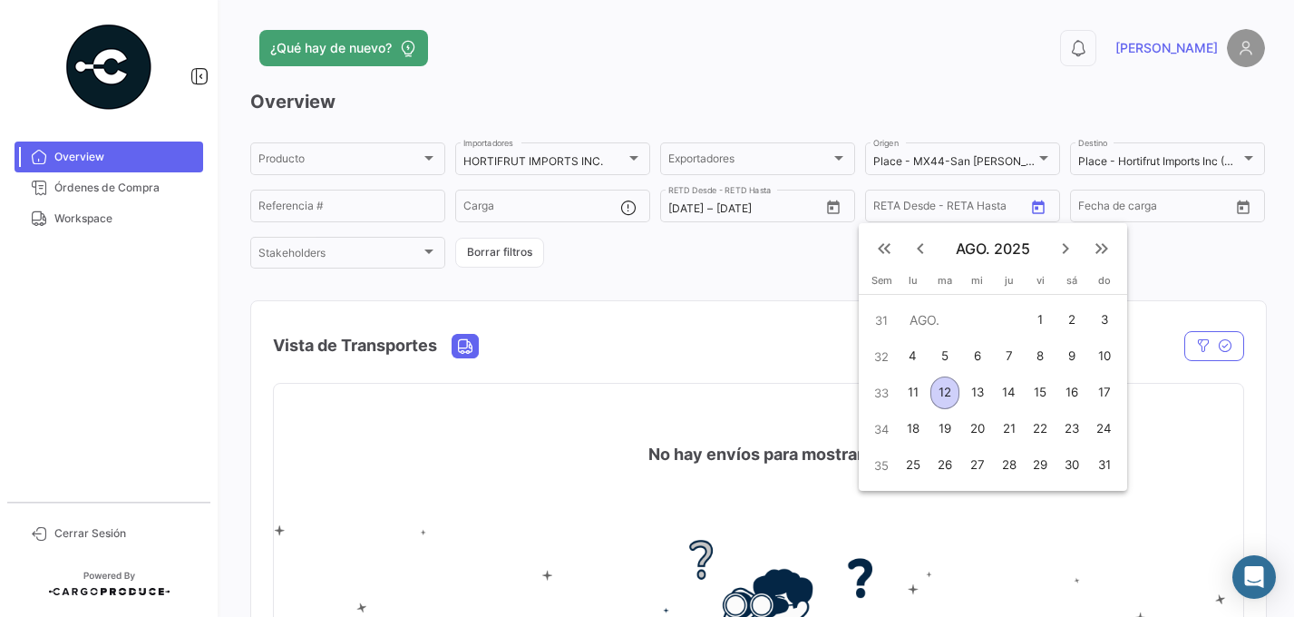
click at [1037, 315] on div "1" at bounding box center [1041, 320] width 28 height 33
type input "[DATE]"
click at [945, 388] on div "12" at bounding box center [945, 392] width 29 height 33
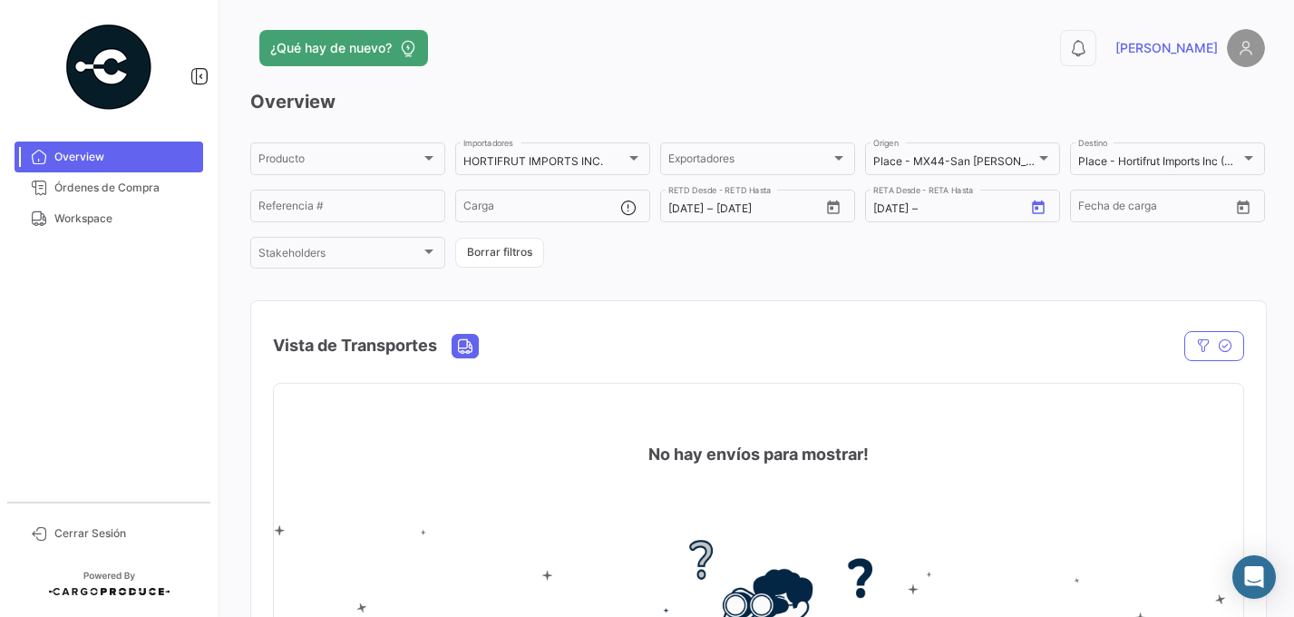
type input "[DATE]"
click at [1236, 207] on icon "Open calendar" at bounding box center [1244, 208] width 16 height 16
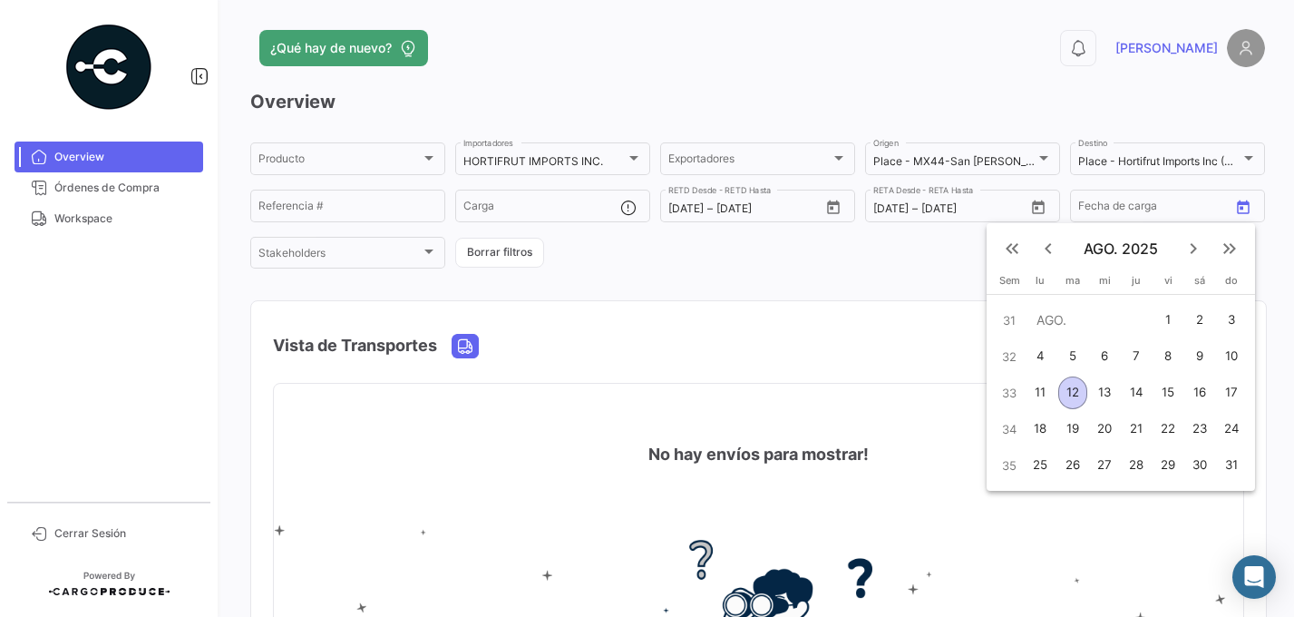
click at [1167, 317] on div "1" at bounding box center [1168, 320] width 28 height 33
type input "[DATE]"
click at [1069, 392] on div "12" at bounding box center [1073, 392] width 29 height 33
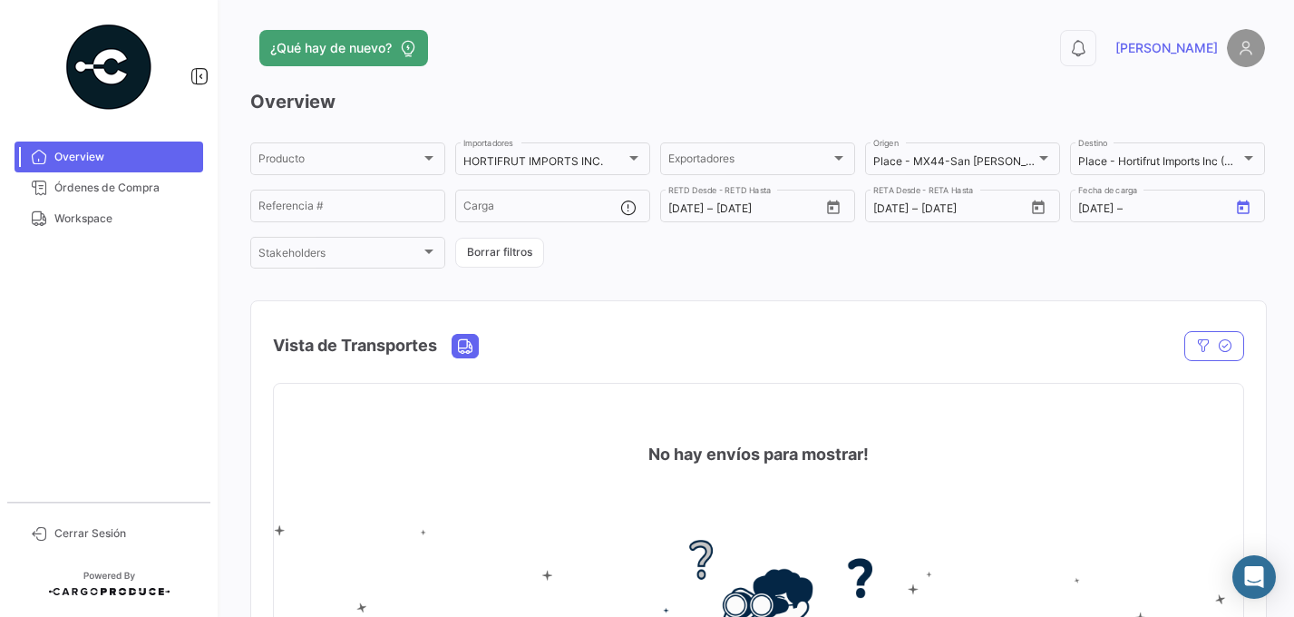
type input "[DATE]"
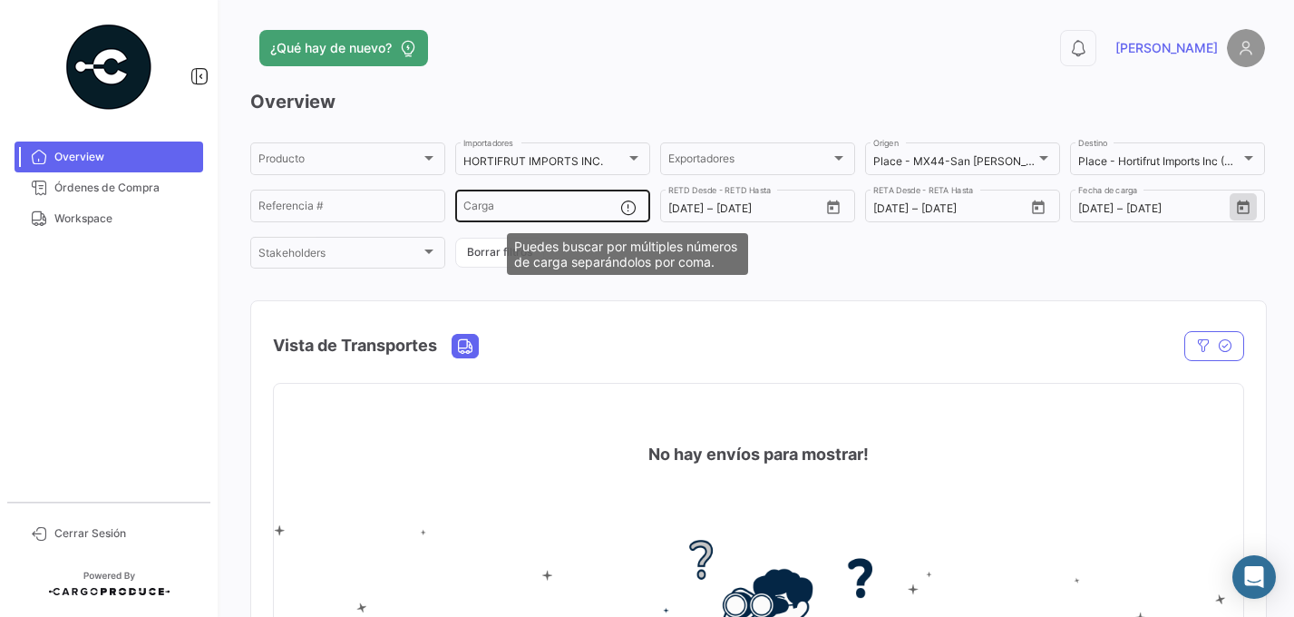
click at [626, 207] on mat-icon at bounding box center [631, 210] width 22 height 22
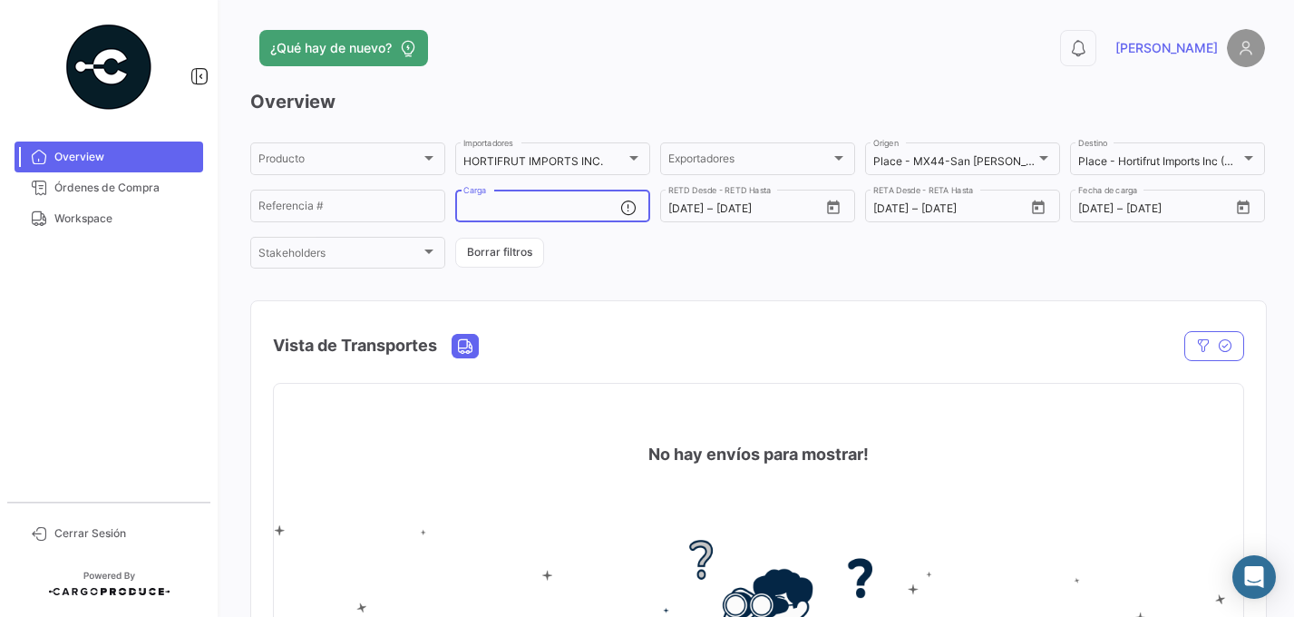
click at [610, 208] on input "Carga" at bounding box center [542, 208] width 157 height 13
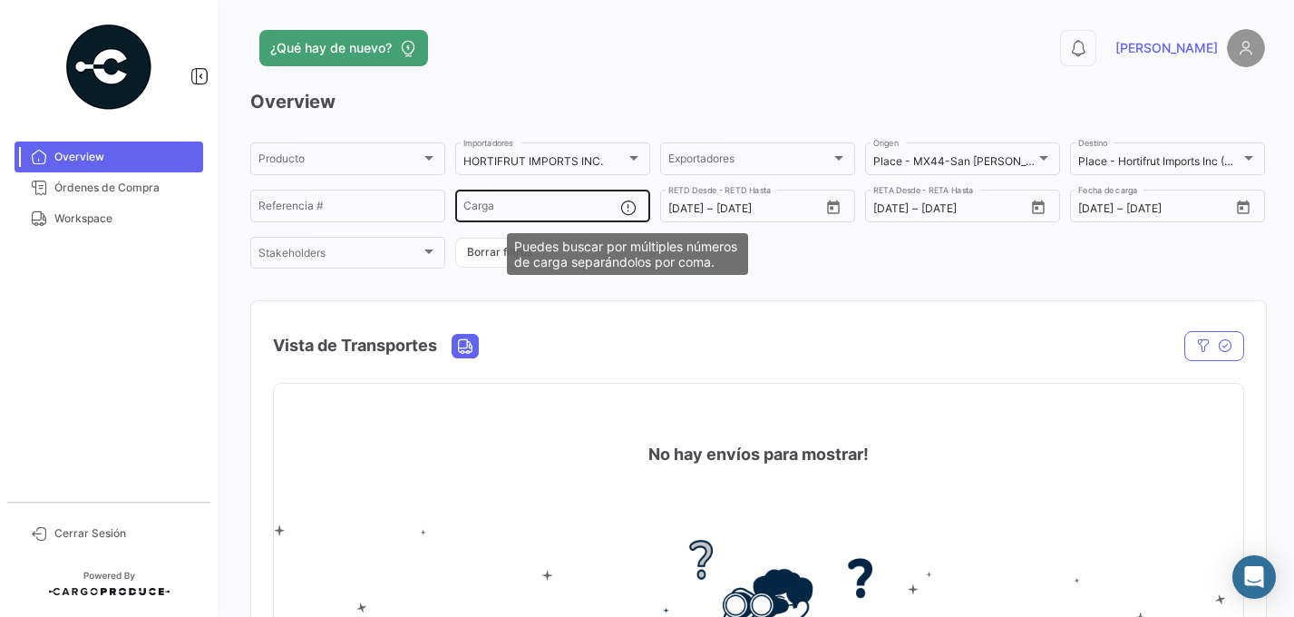
click at [630, 209] on mat-icon at bounding box center [631, 210] width 22 height 22
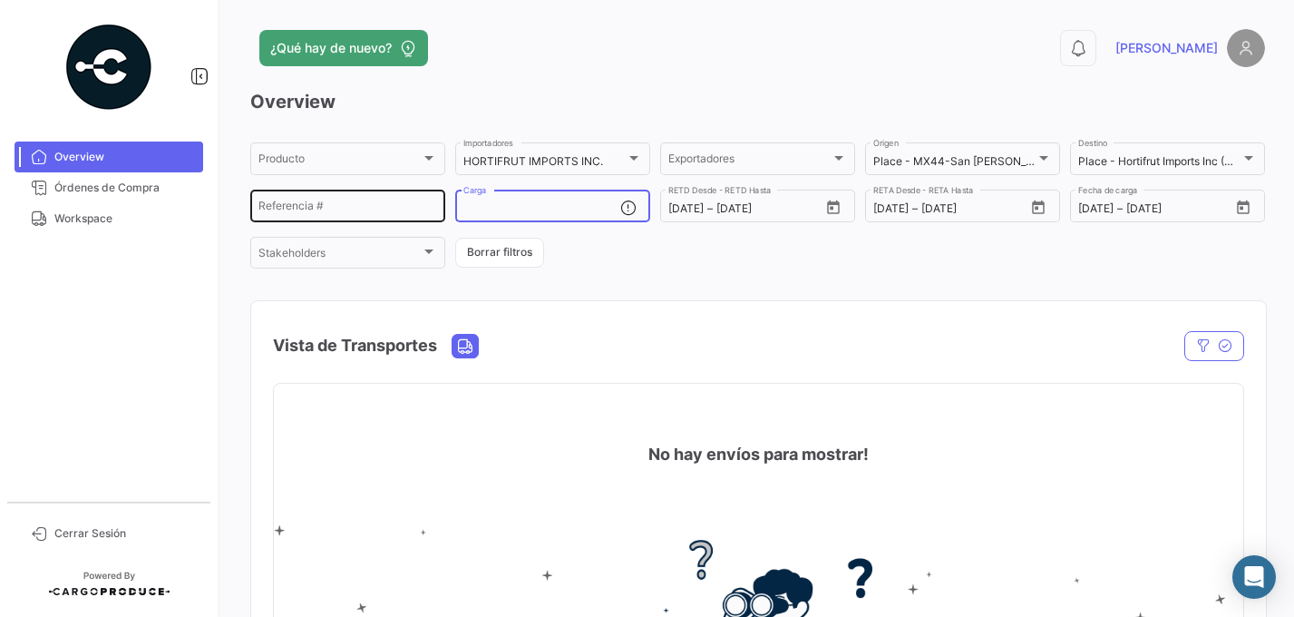
click at [323, 207] on input "Referencia #" at bounding box center [348, 208] width 179 height 13
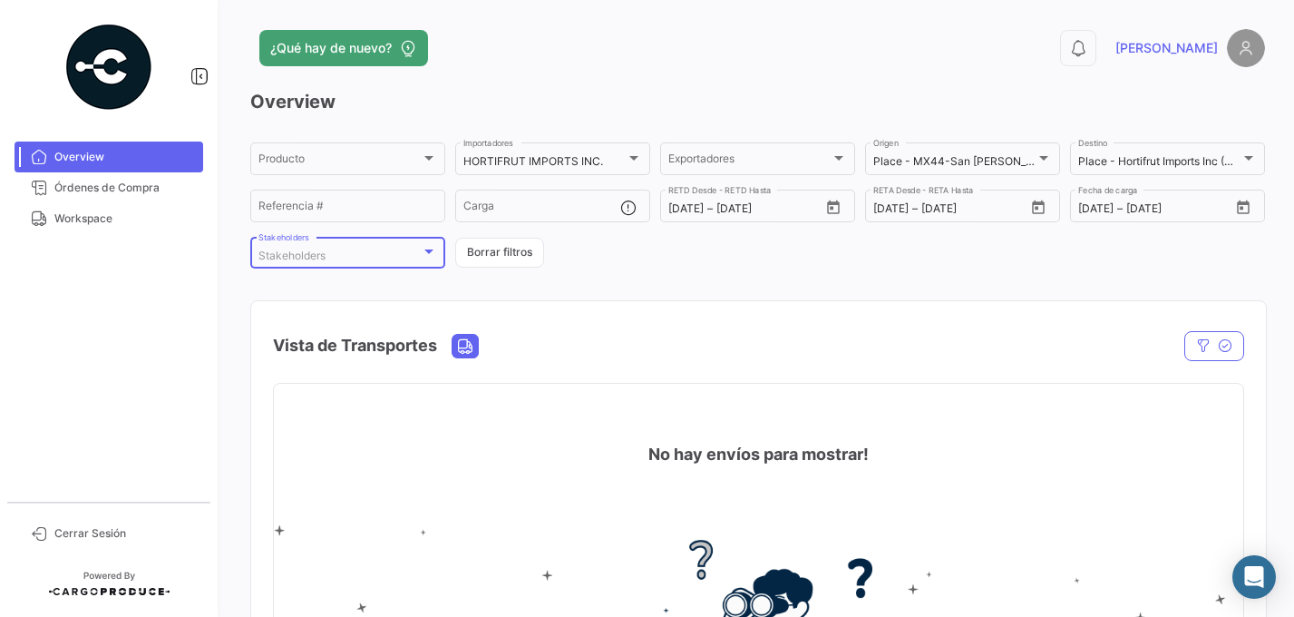
click at [425, 253] on div at bounding box center [429, 251] width 9 height 5
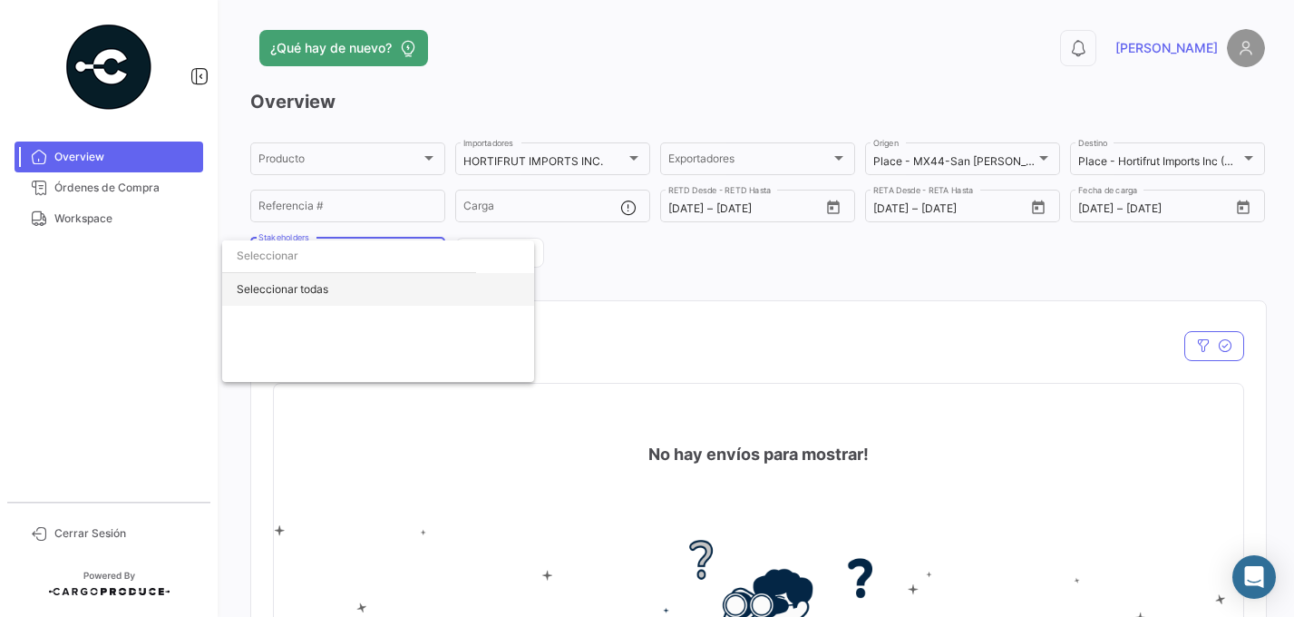
click at [318, 296] on div "Seleccionar todas" at bounding box center [378, 289] width 312 height 33
click at [678, 301] on div at bounding box center [647, 308] width 1294 height 617
